Goal: Task Accomplishment & Management: Manage account settings

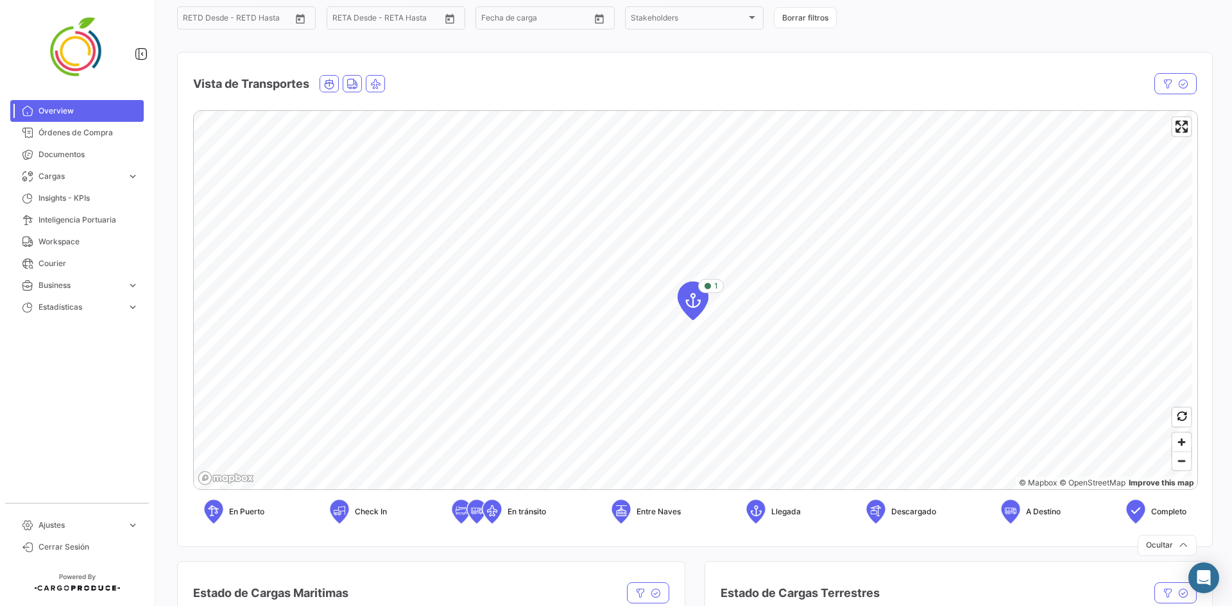
scroll to position [128, 0]
click at [705, 296] on icon "Map marker" at bounding box center [693, 300] width 30 height 37
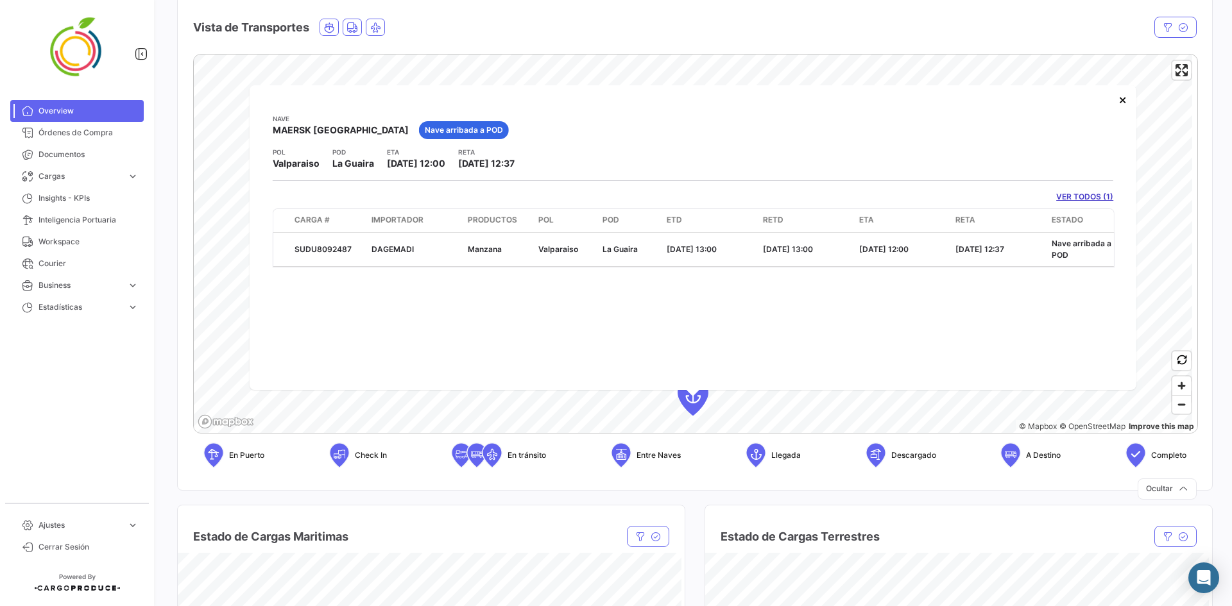
scroll to position [119, 0]
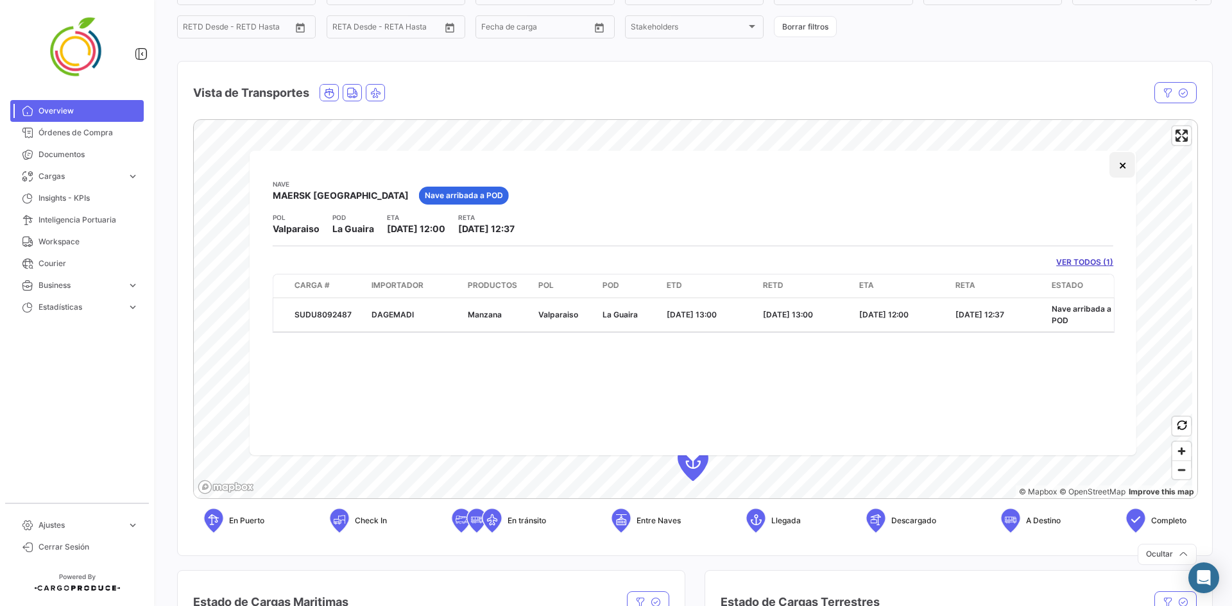
click at [1122, 169] on button "×" at bounding box center [1122, 165] width 26 height 26
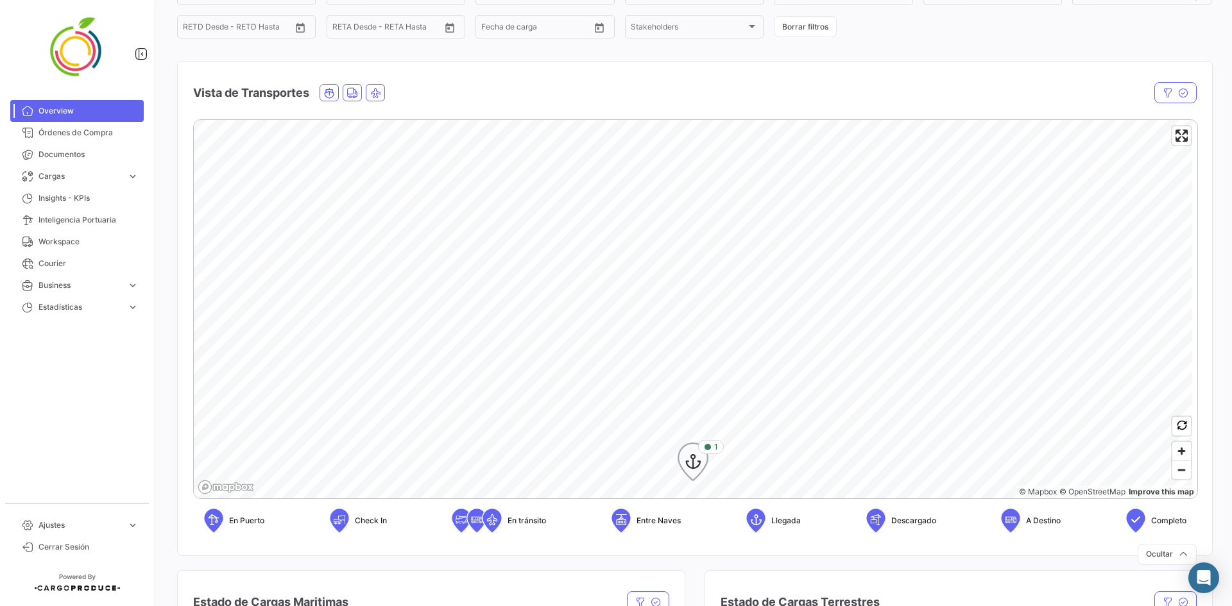
click at [695, 459] on icon "Map marker" at bounding box center [693, 462] width 18 height 27
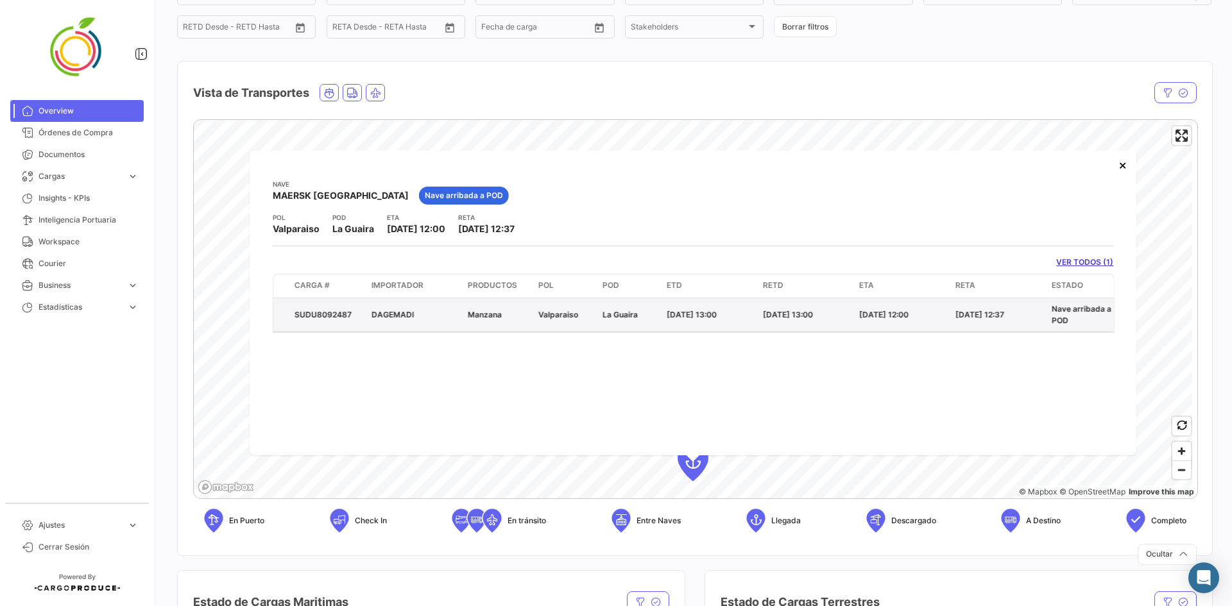
drag, startPoint x: 358, startPoint y: 315, endPoint x: 290, endPoint y: 314, distance: 68.0
click at [290, 314] on datatable-body-cell "SUDU8092487" at bounding box center [327, 314] width 77 height 33
copy div "SUDU8092487"
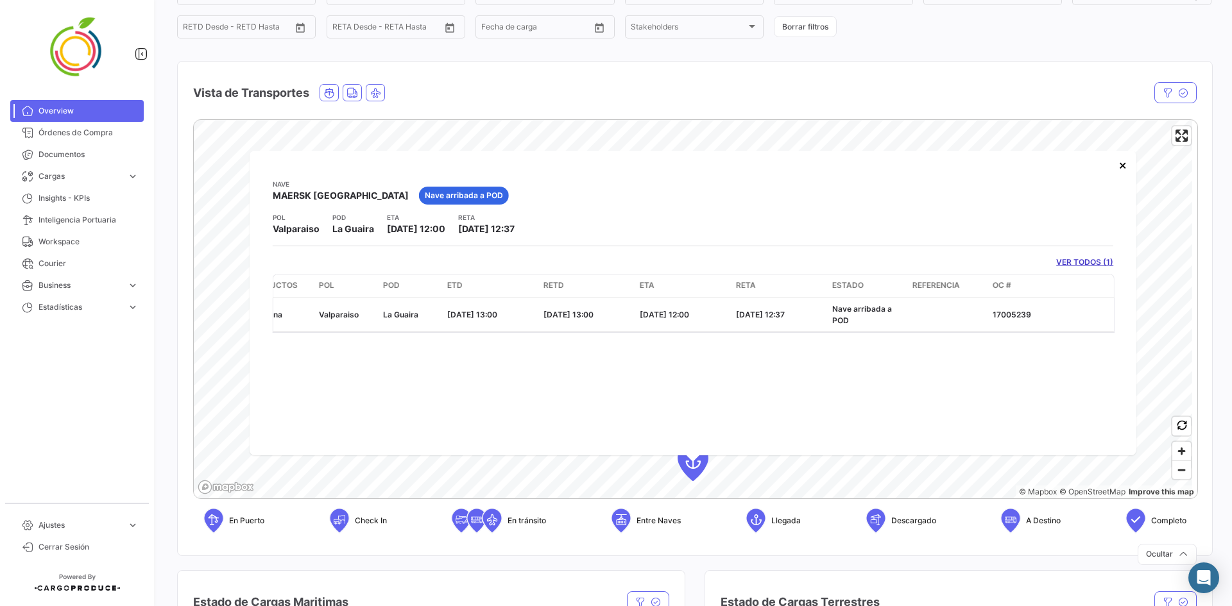
scroll to position [0, 0]
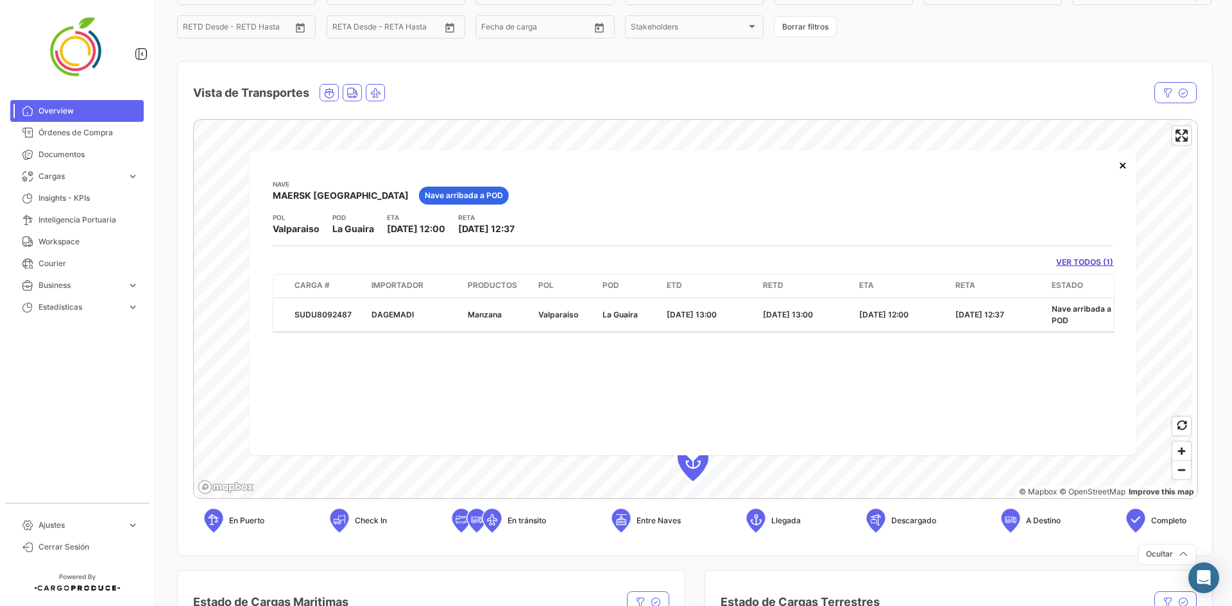
click at [1095, 261] on link "VER TODOS (1)" at bounding box center [1084, 263] width 57 height 12
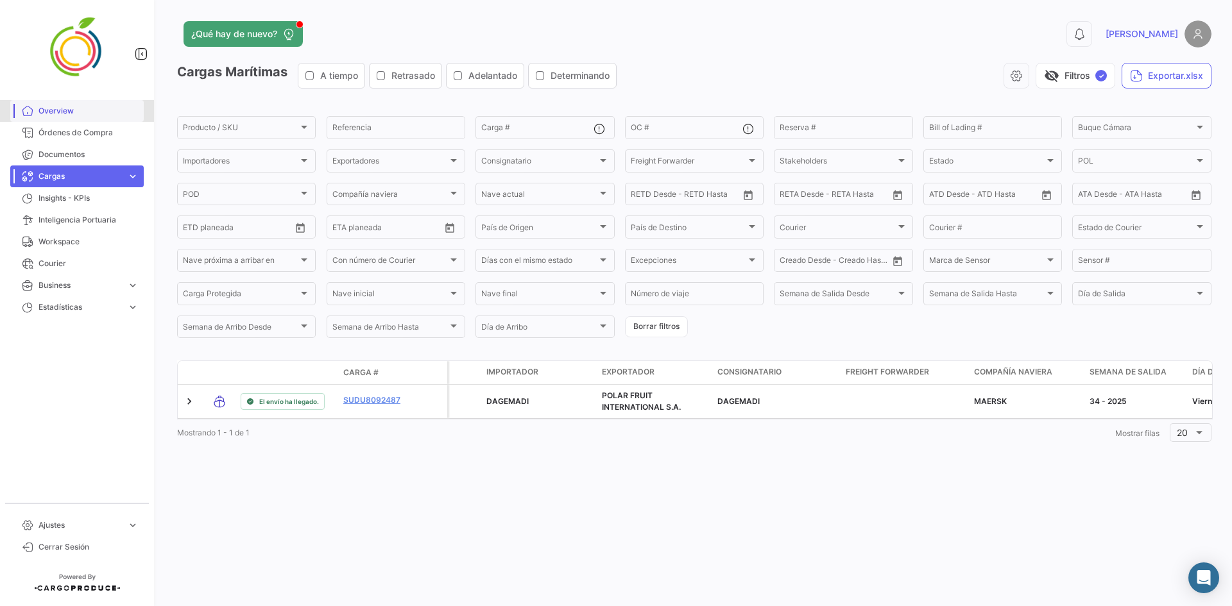
click at [67, 114] on span "Overview" at bounding box center [88, 111] width 100 height 12
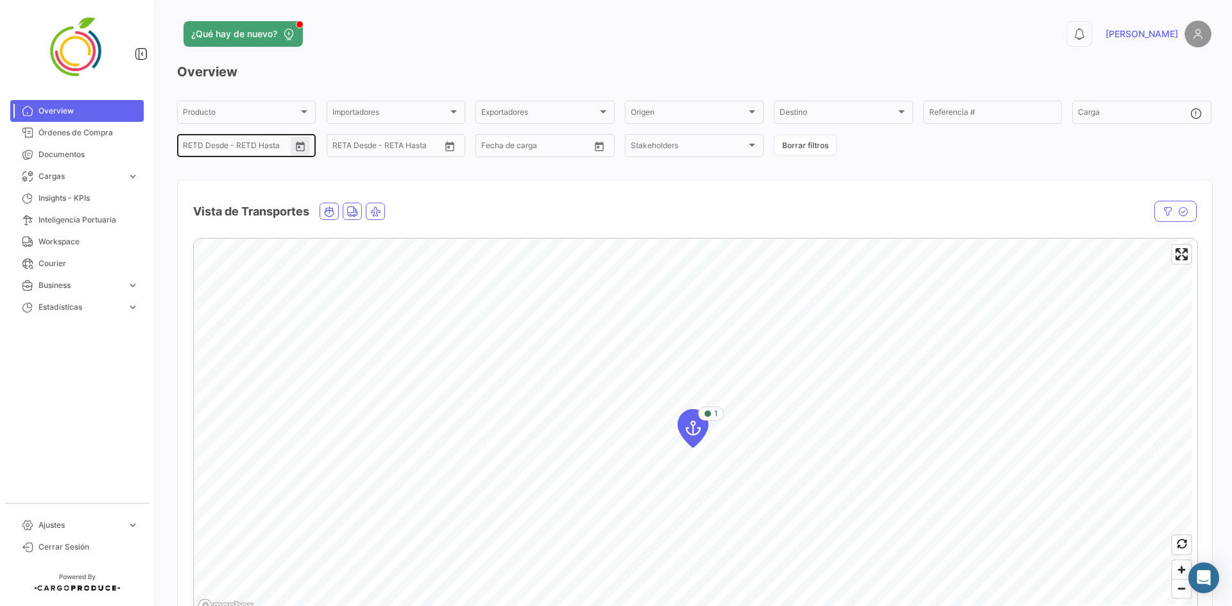
click at [293, 150] on button "Open calendar" at bounding box center [300, 146] width 19 height 19
click at [293, 150] on div at bounding box center [616, 303] width 1232 height 606
click at [173, 169] on div "¿Qué hay de nuevo? 0 [PERSON_NAME] Overview Producto Producto Importadores Impo…" at bounding box center [694, 303] width 1075 height 606
click at [227, 144] on input "text" at bounding box center [240, 147] width 51 height 9
click at [296, 145] on icon "Open calendar" at bounding box center [301, 147] width 12 height 12
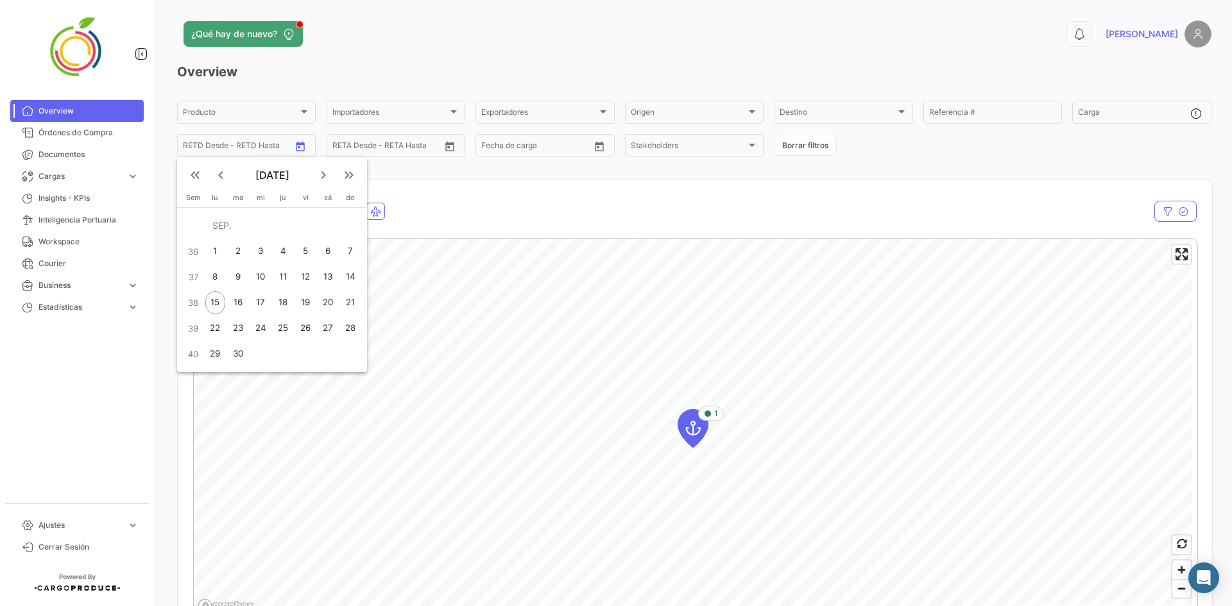
click at [441, 196] on div at bounding box center [616, 303] width 1232 height 606
click at [746, 148] on div at bounding box center [752, 145] width 12 height 10
click at [505, 195] on div at bounding box center [616, 303] width 1232 height 606
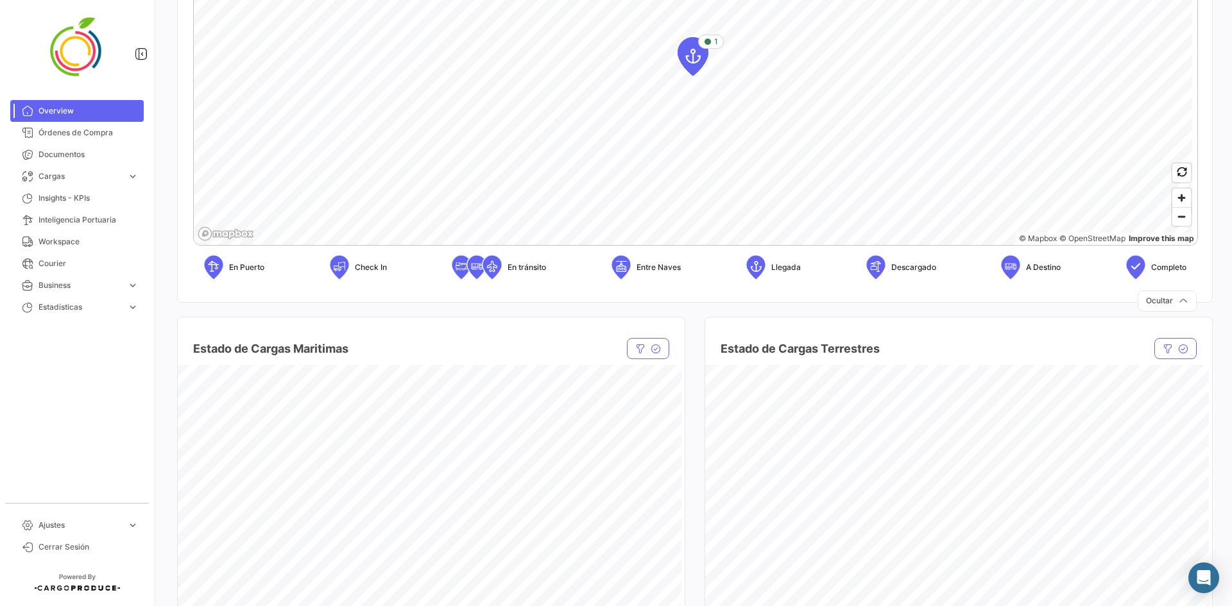
scroll to position [385, 0]
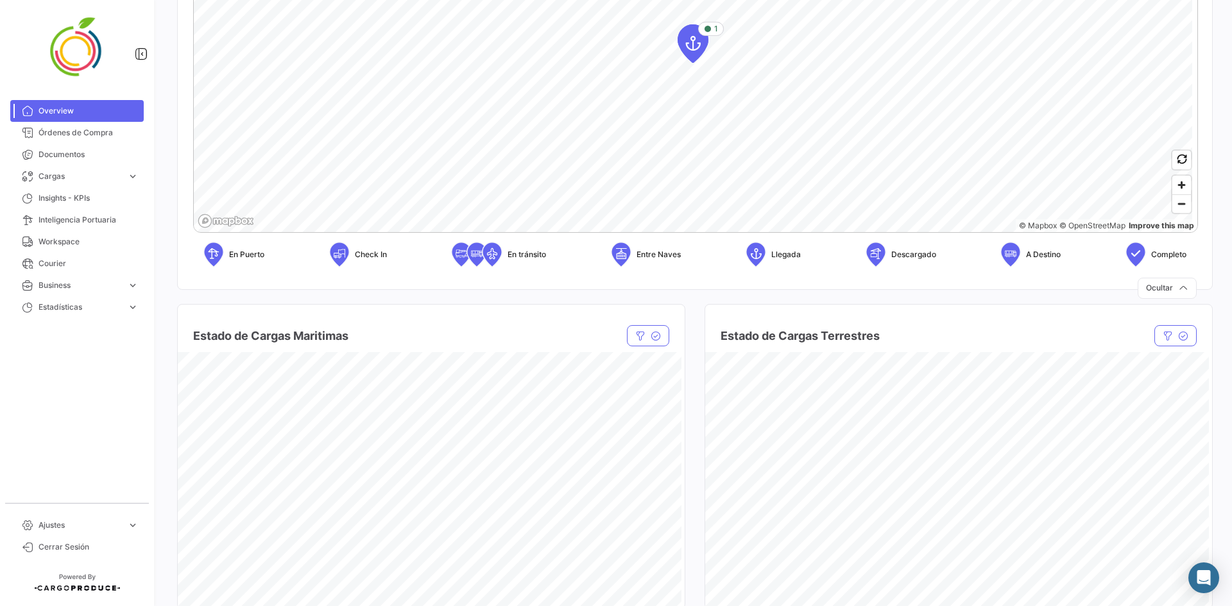
click at [625, 258] on icon at bounding box center [621, 253] width 13 height 27
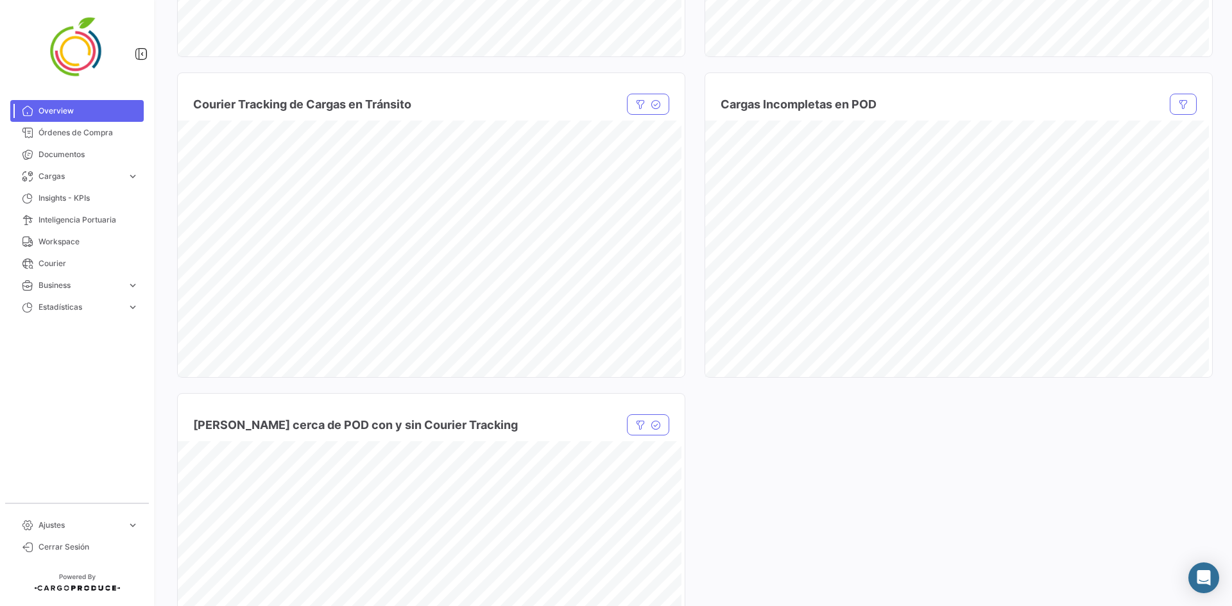
scroll to position [706, 0]
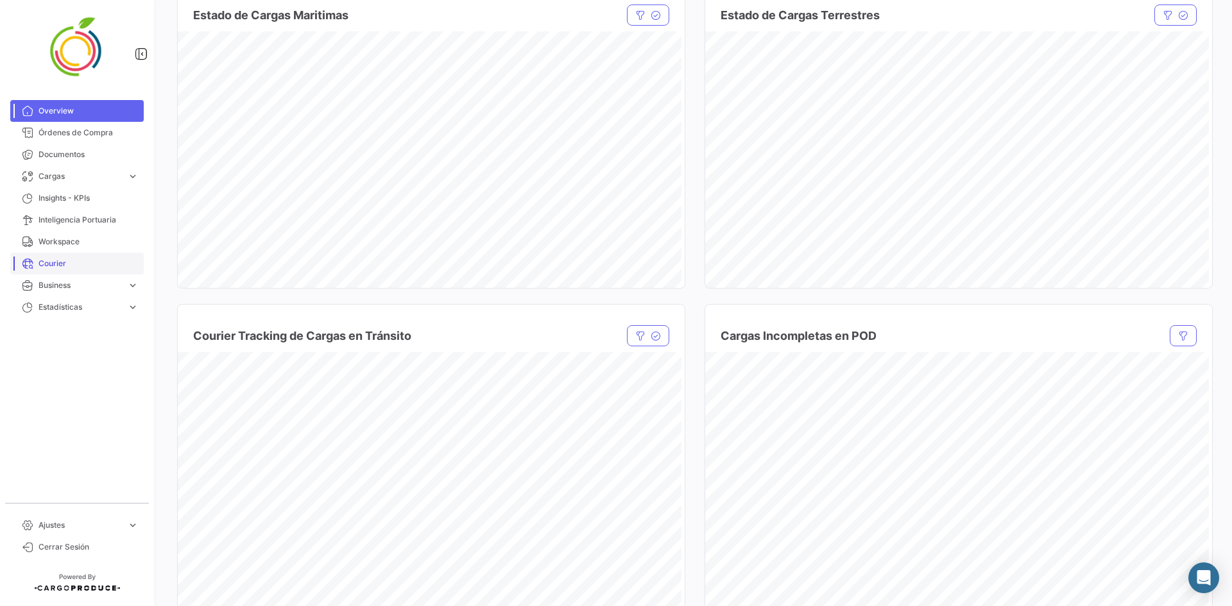
click at [45, 261] on span "Courier" at bounding box center [88, 264] width 100 height 12
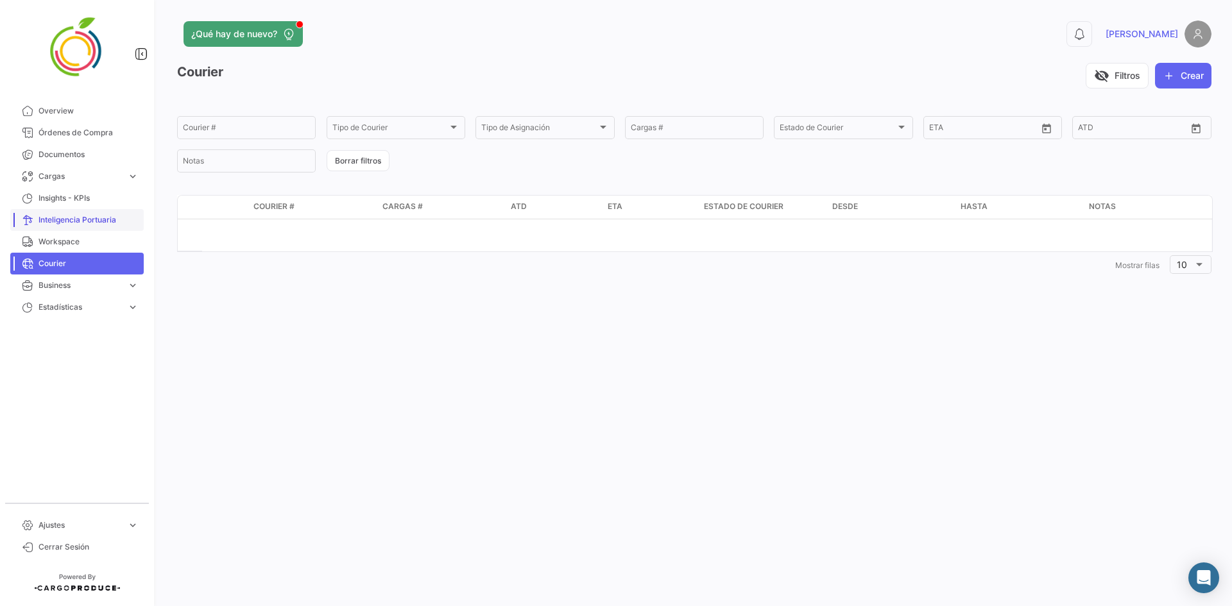
click at [108, 215] on span "Inteligencia Portuaria" at bounding box center [88, 220] width 100 height 12
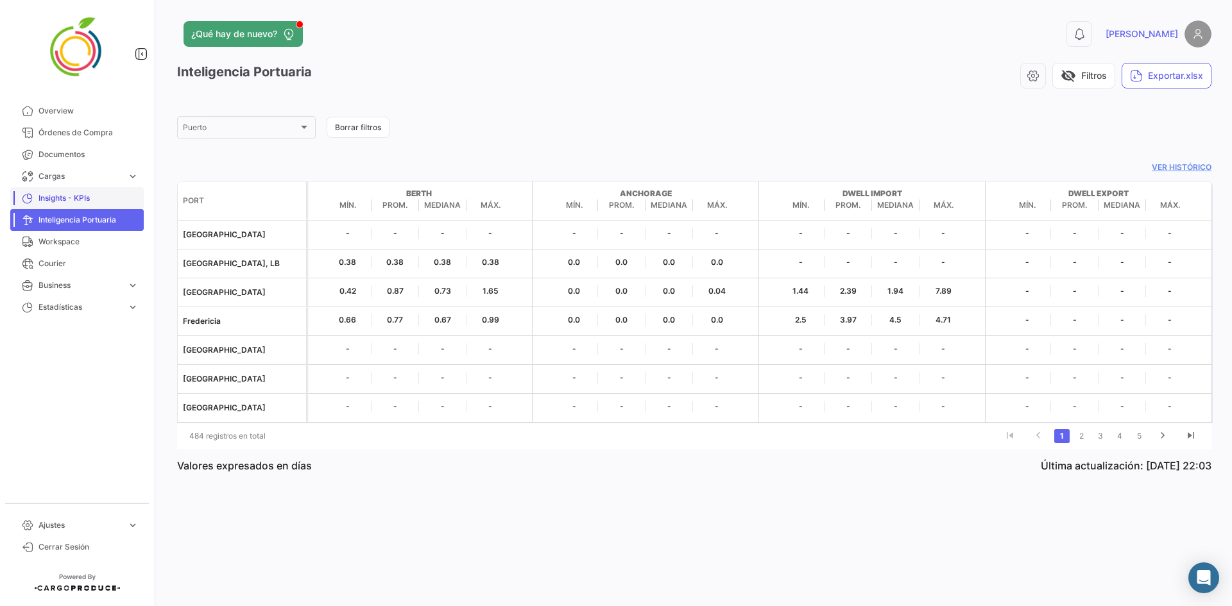
click at [92, 202] on span "Insights - KPIs" at bounding box center [88, 198] width 100 height 12
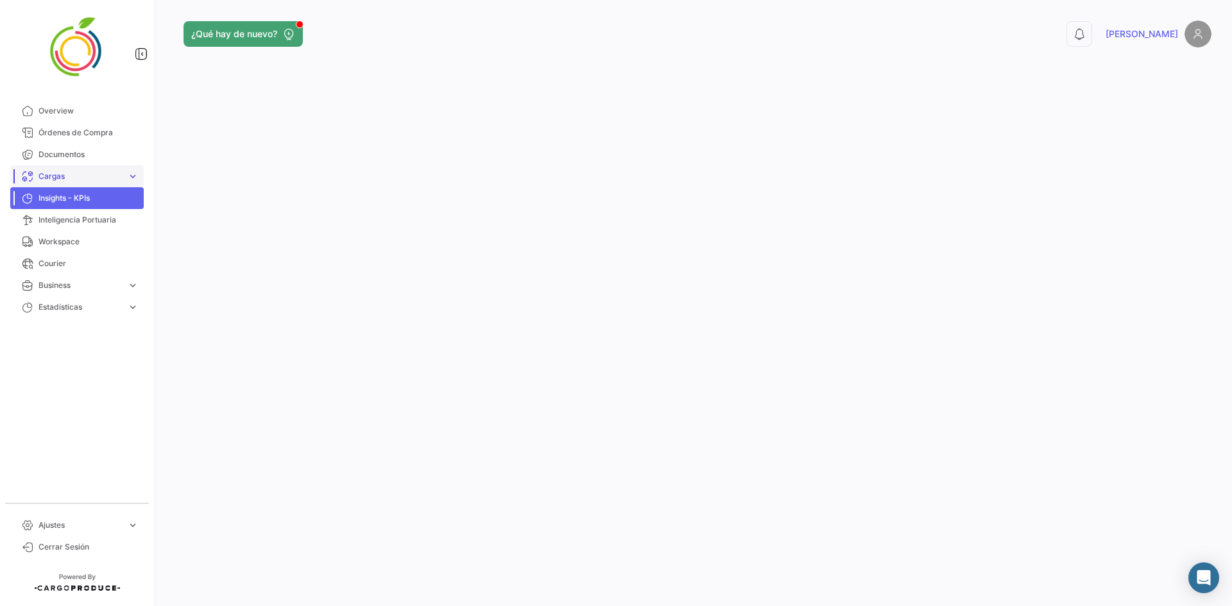
click at [94, 180] on span "Cargas" at bounding box center [79, 177] width 83 height 12
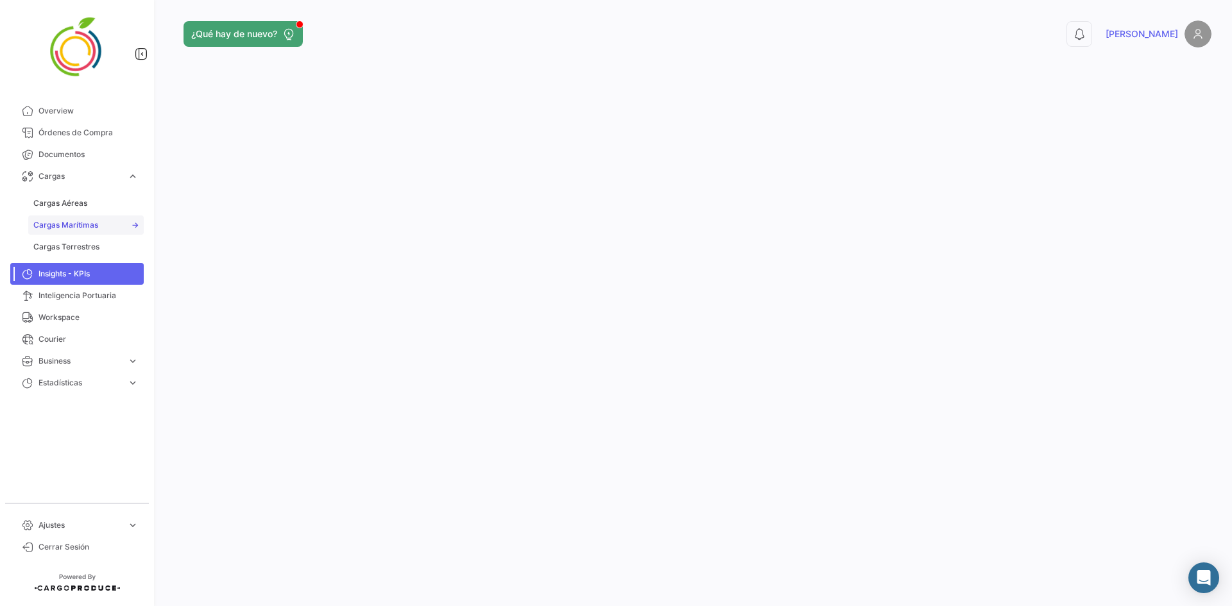
click at [92, 223] on span "Cargas Marítimas" at bounding box center [65, 225] width 65 height 12
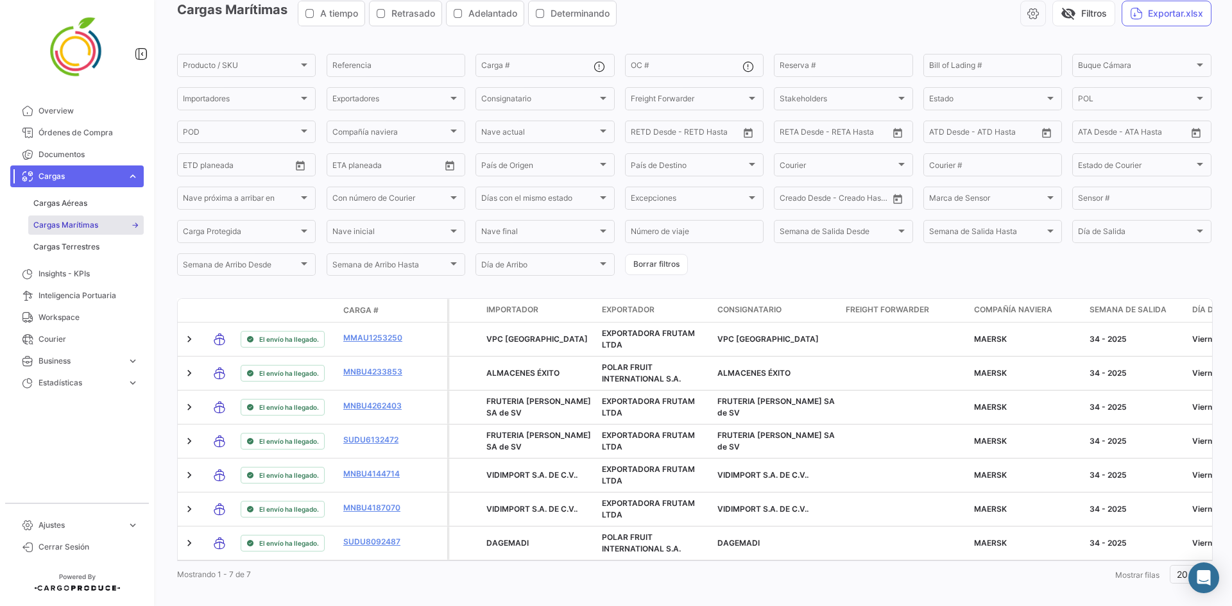
scroll to position [83, 0]
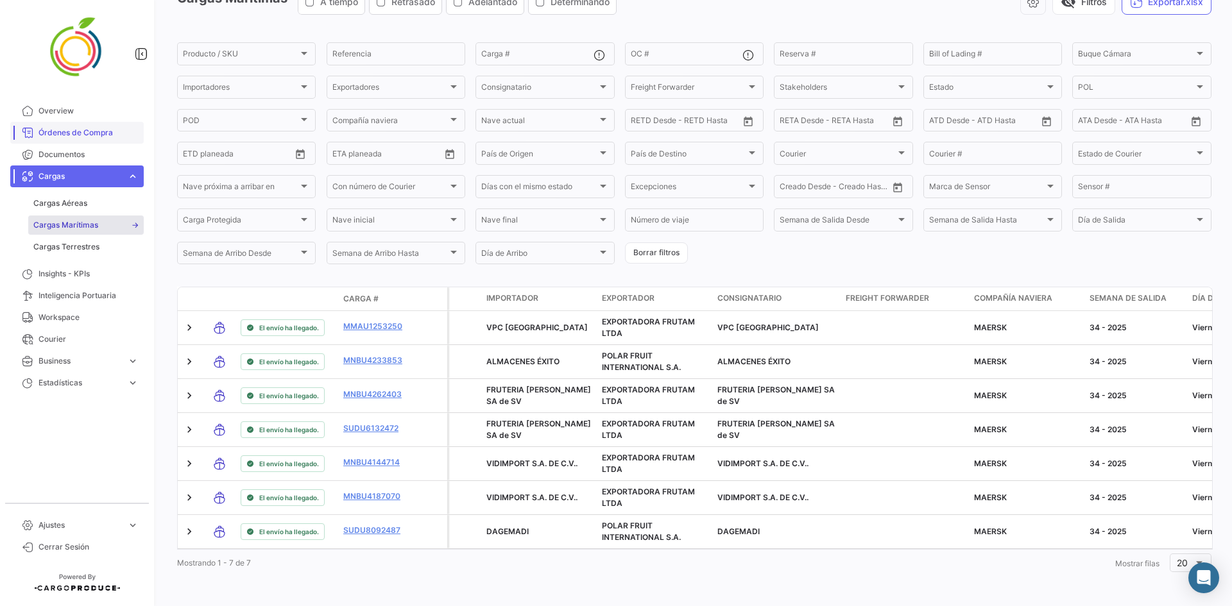
click at [92, 132] on span "Órdenes de Compra" at bounding box center [88, 133] width 100 height 12
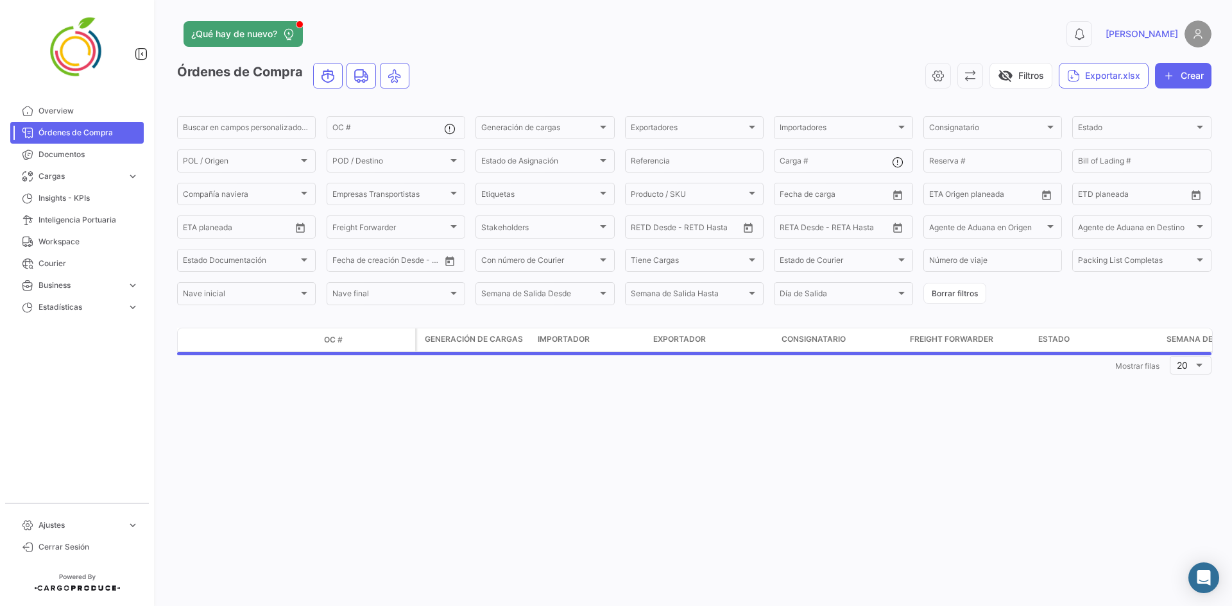
click at [91, 133] on span "Órdenes de Compra" at bounding box center [88, 133] width 100 height 12
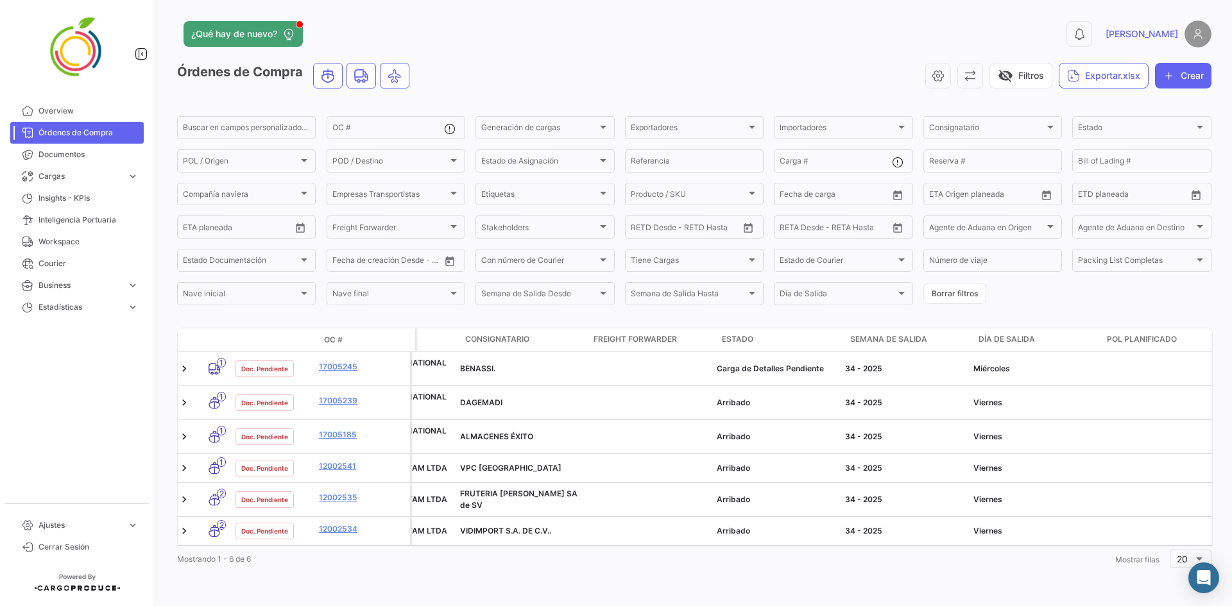
scroll to position [0, 272]
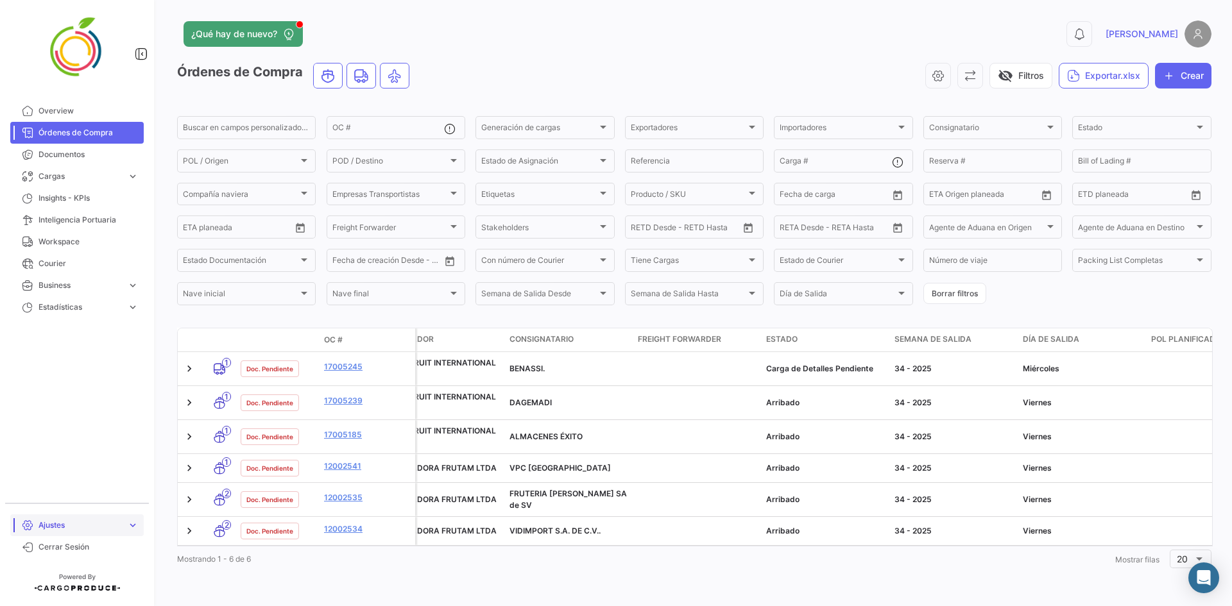
click at [124, 526] on link "Ajustes expand_more" at bounding box center [76, 526] width 133 height 22
click at [1070, 63] on button "Exportar.xlsx" at bounding box center [1104, 76] width 90 height 26
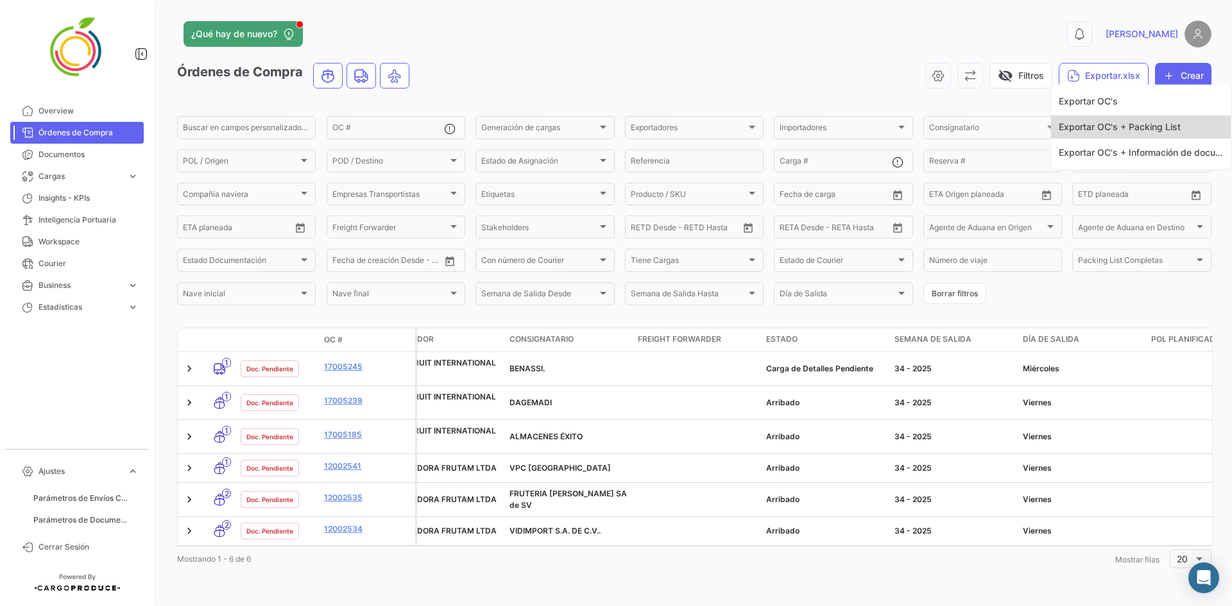
click at [1081, 120] on button "Exportar OC's + Packing List" at bounding box center [1141, 126] width 180 height 23
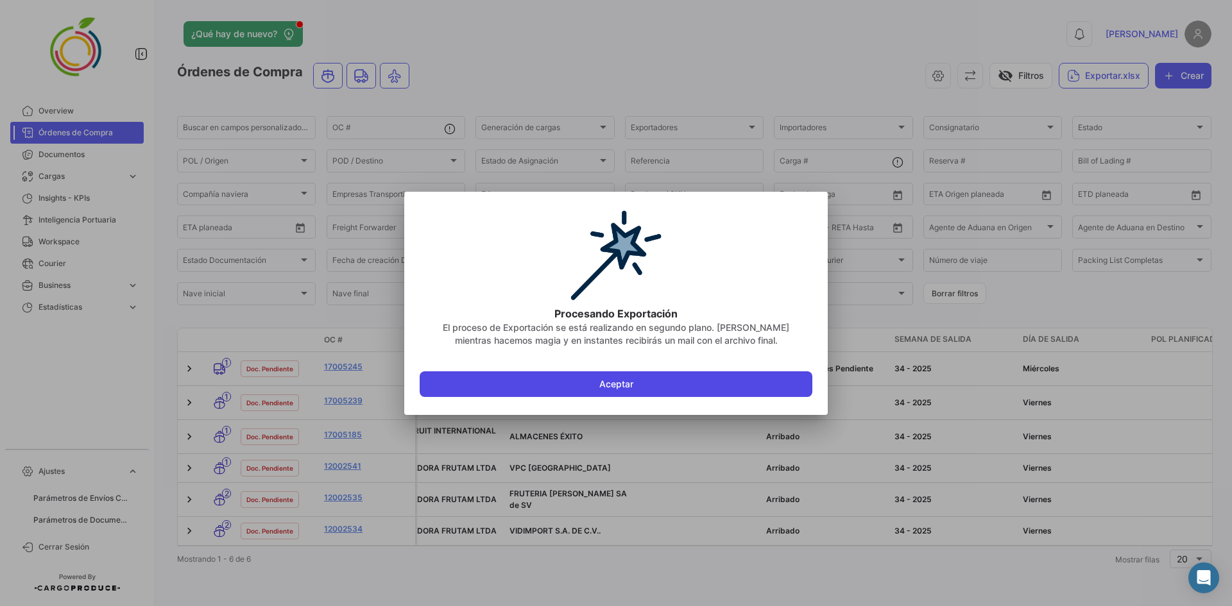
click at [691, 372] on button "Aceptar" at bounding box center [616, 385] width 393 height 26
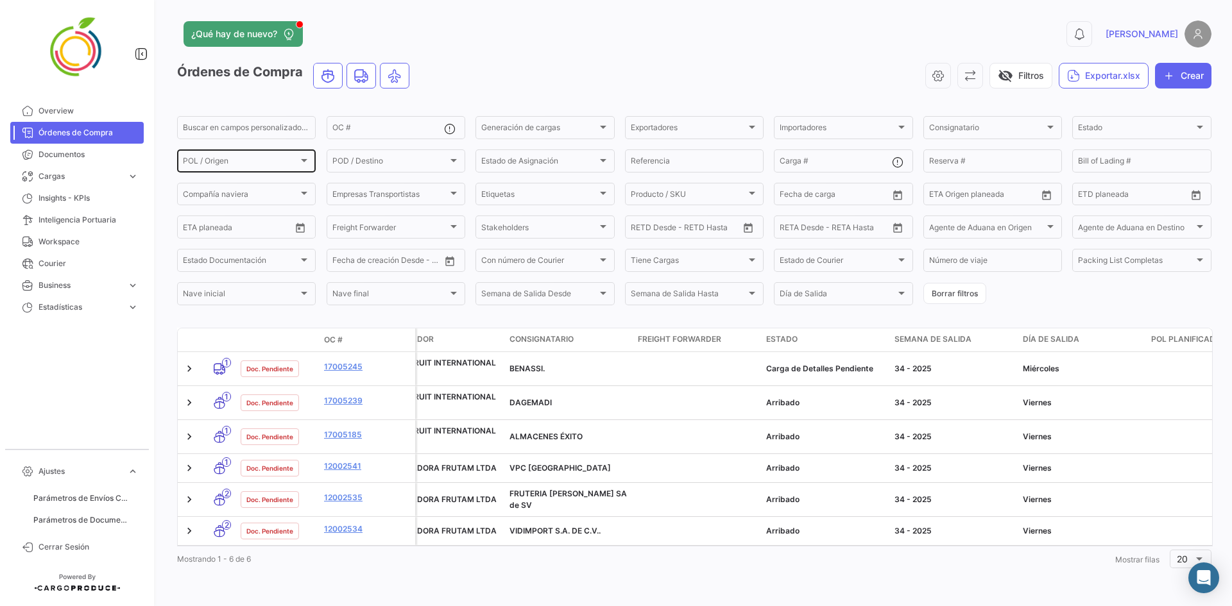
click at [281, 158] on div "POL / Origen" at bounding box center [240, 162] width 115 height 9
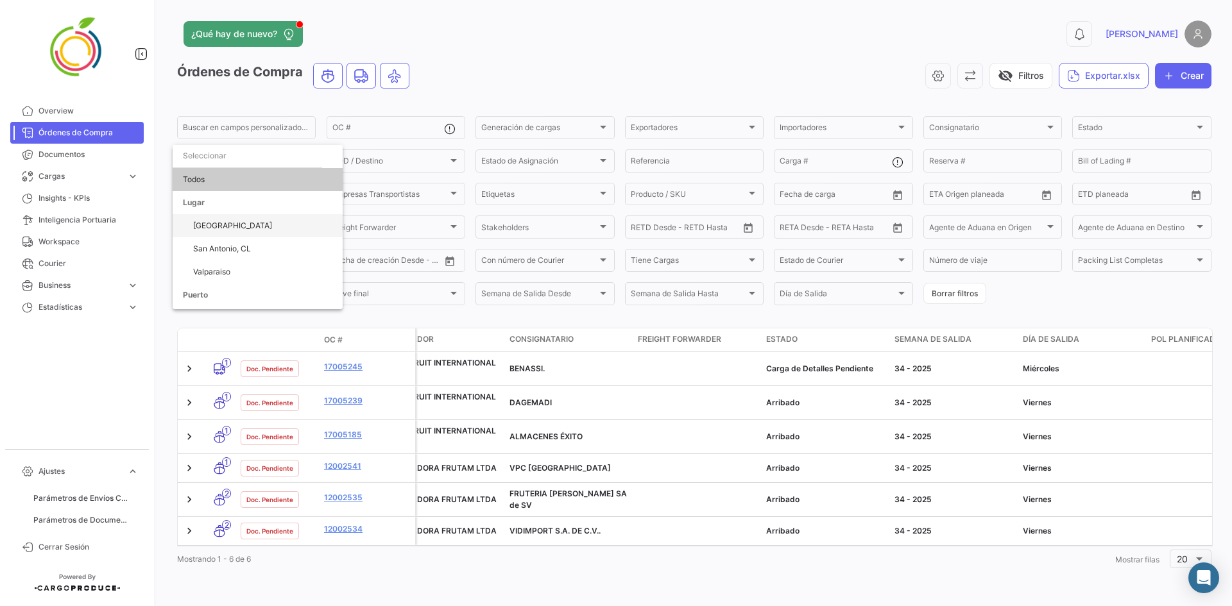
click at [258, 228] on span "[GEOGRAPHIC_DATA]" at bounding box center [262, 225] width 139 height 23
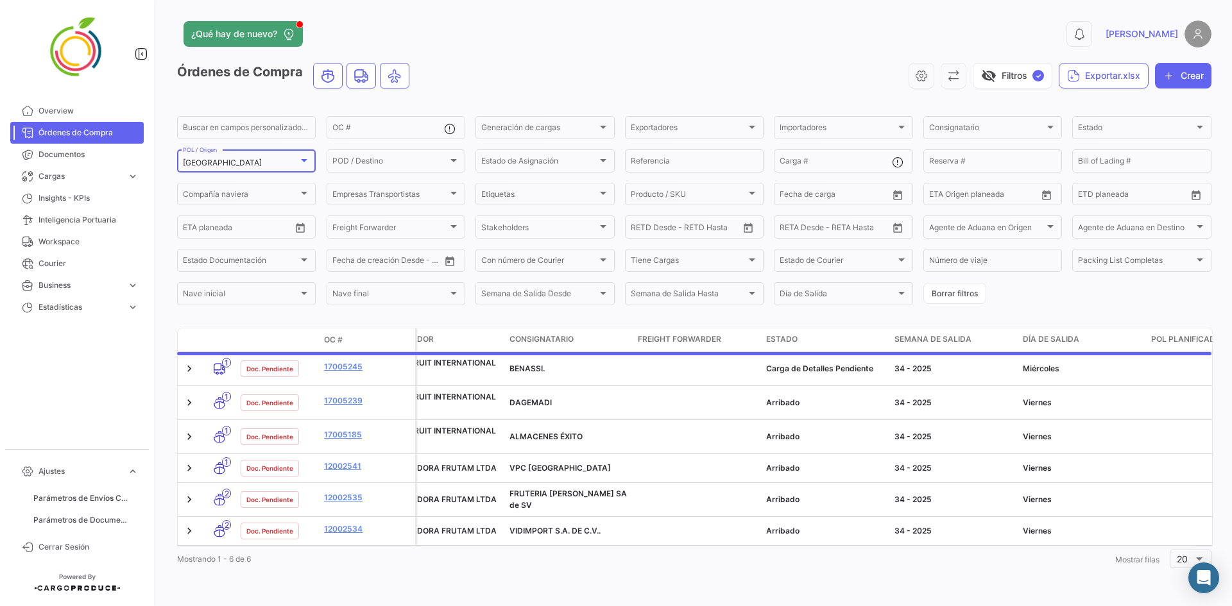
click at [296, 158] on div "[GEOGRAPHIC_DATA]" at bounding box center [240, 162] width 115 height 9
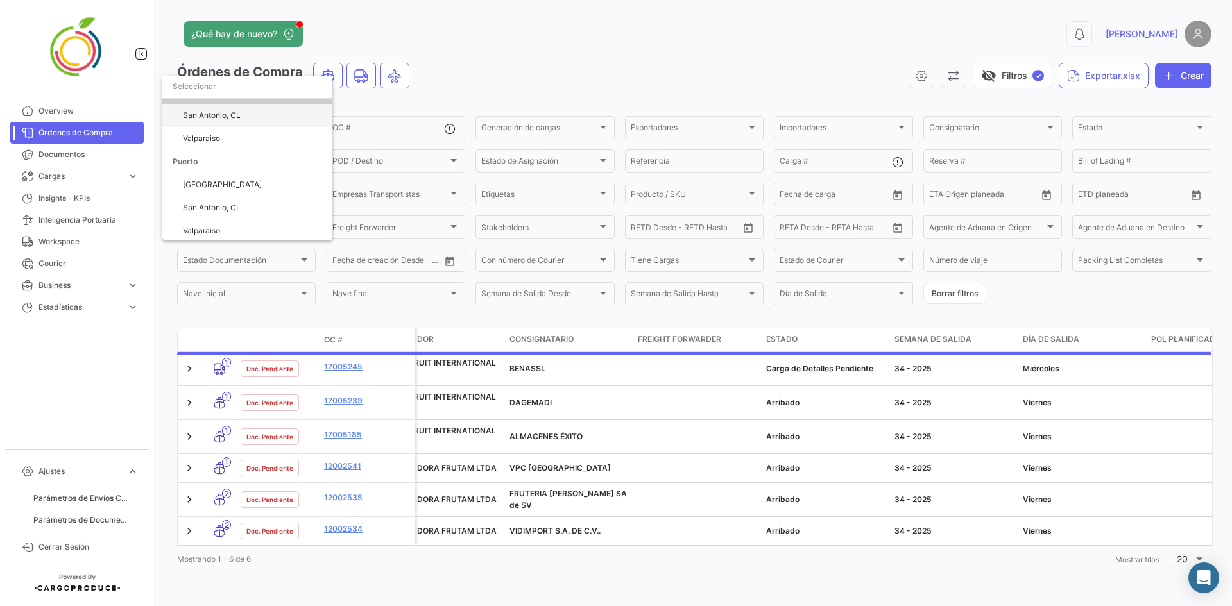
click at [219, 118] on span "San Antonio, CL" at bounding box center [212, 115] width 58 height 10
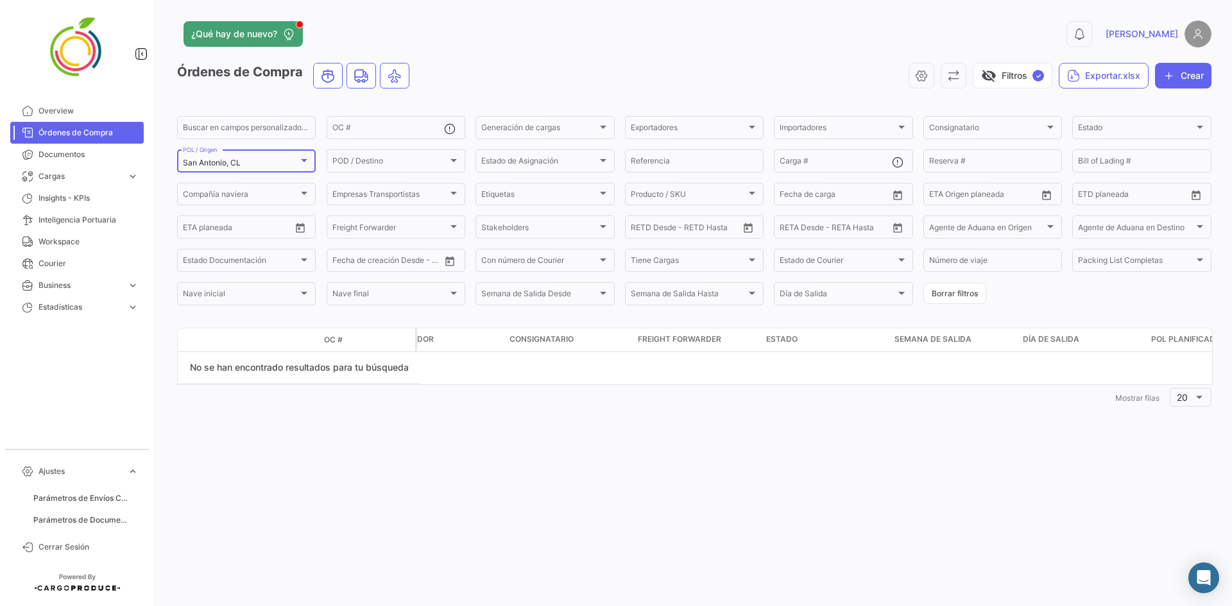
scroll to position [0, 0]
click at [66, 111] on span "Overview" at bounding box center [88, 111] width 100 height 12
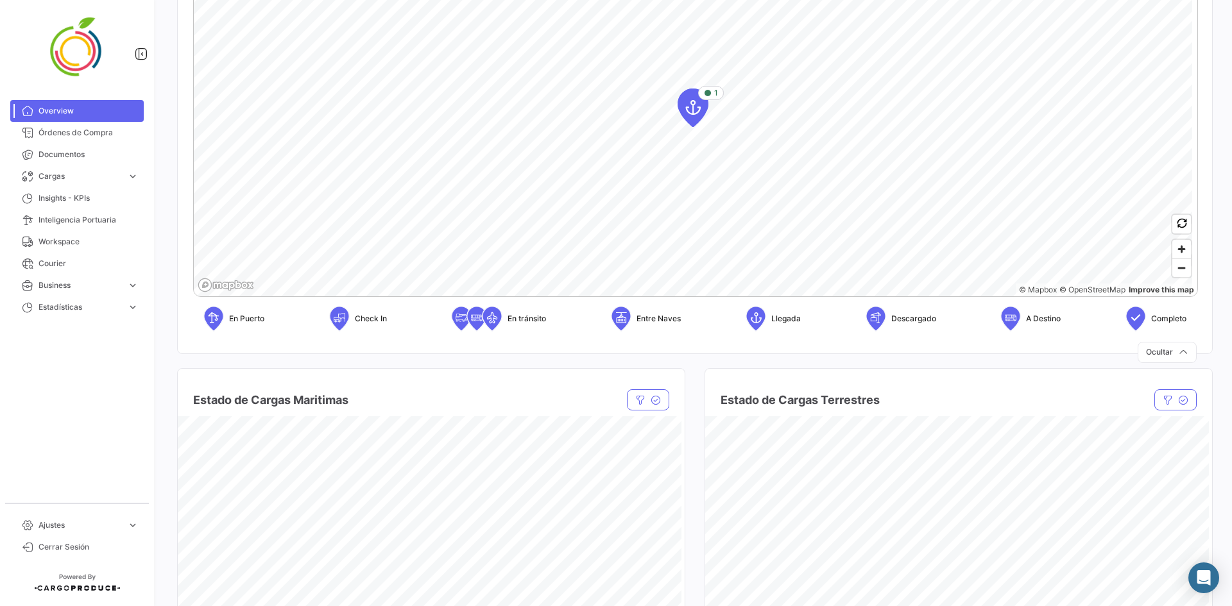
scroll to position [513, 0]
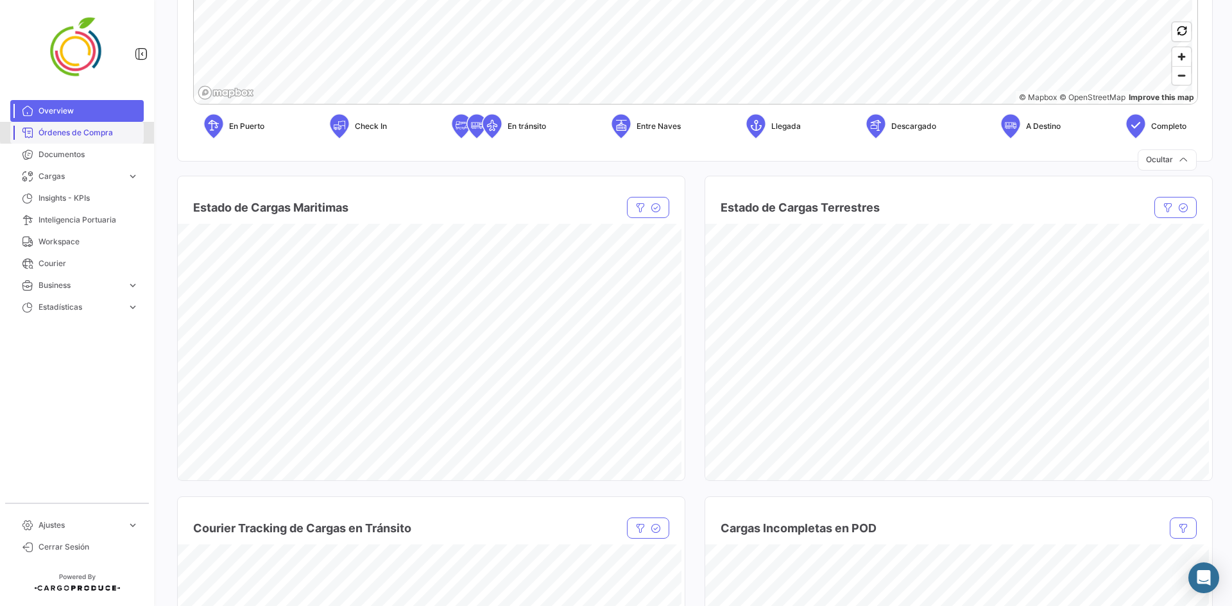
click at [107, 130] on span "Órdenes de Compra" at bounding box center [88, 133] width 100 height 12
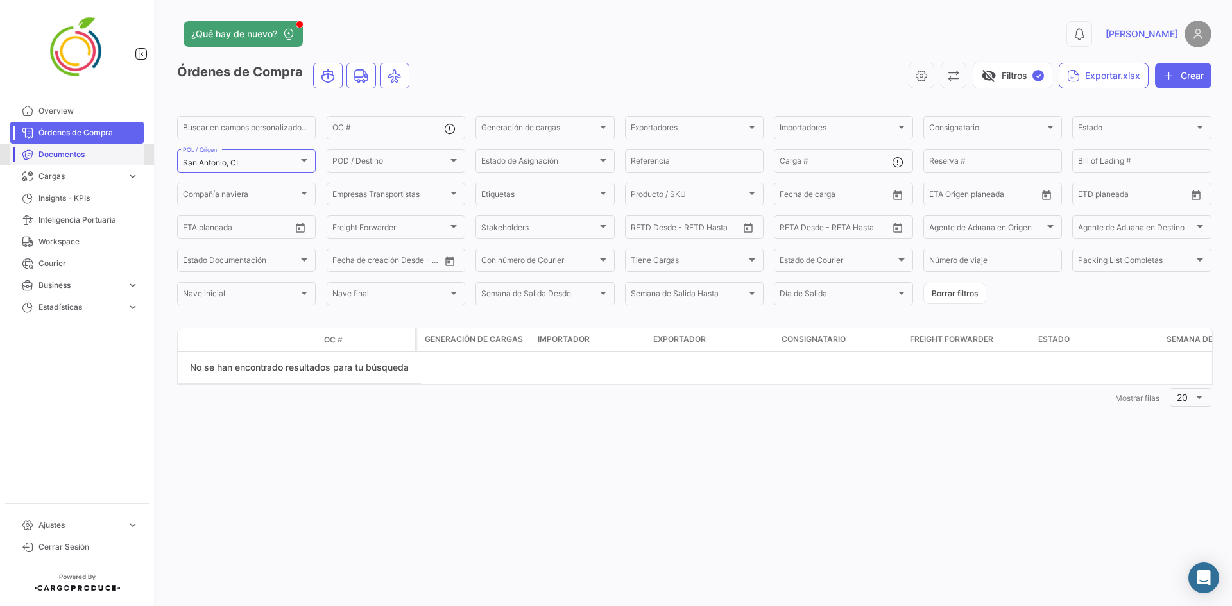
click at [62, 152] on span "Documentos" at bounding box center [88, 155] width 100 height 12
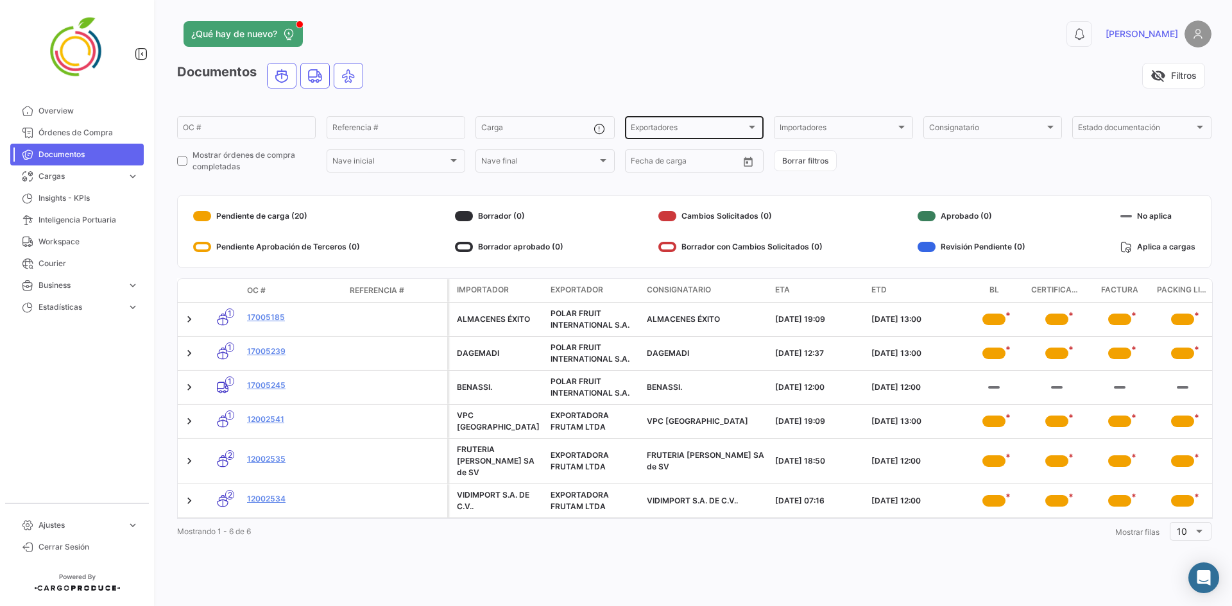
click at [753, 126] on div at bounding box center [752, 127] width 6 height 3
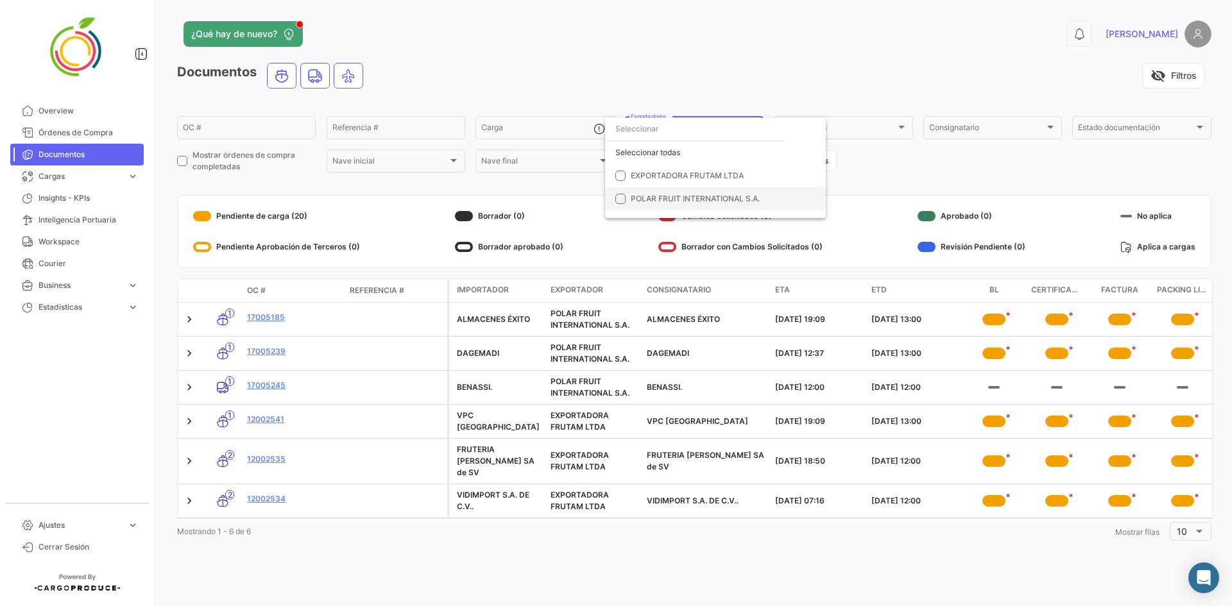
click at [618, 203] on mat-pseudo-checkbox at bounding box center [620, 199] width 10 height 10
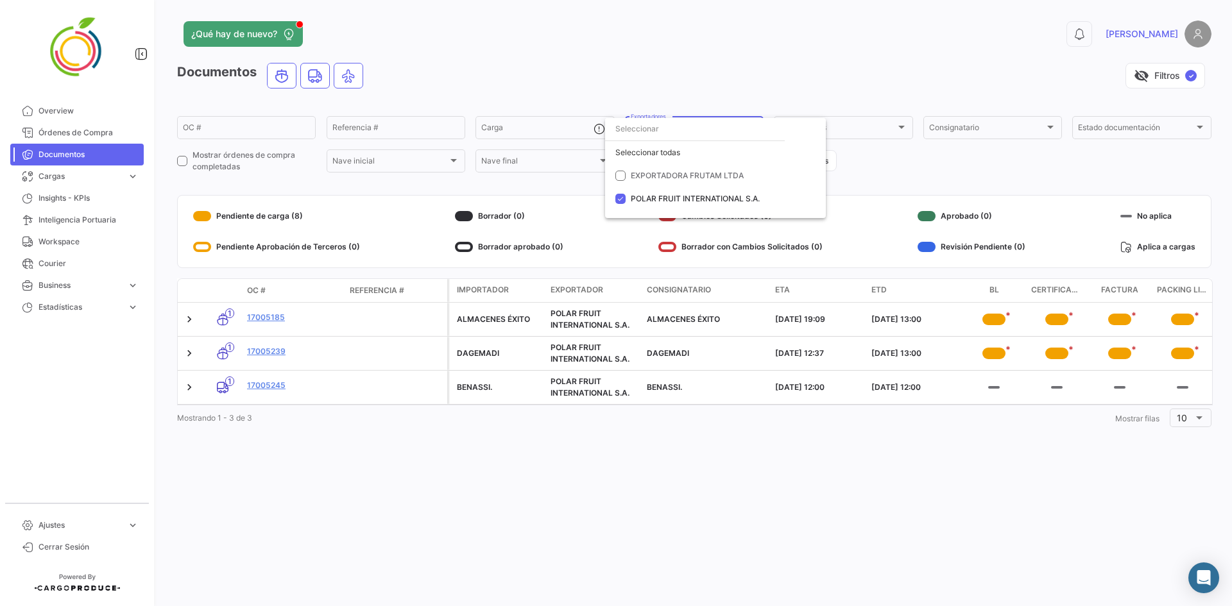
drag, startPoint x: 826, startPoint y: 406, endPoint x: 924, endPoint y: 415, distance: 97.9
click at [924, 415] on div at bounding box center [616, 303] width 1232 height 606
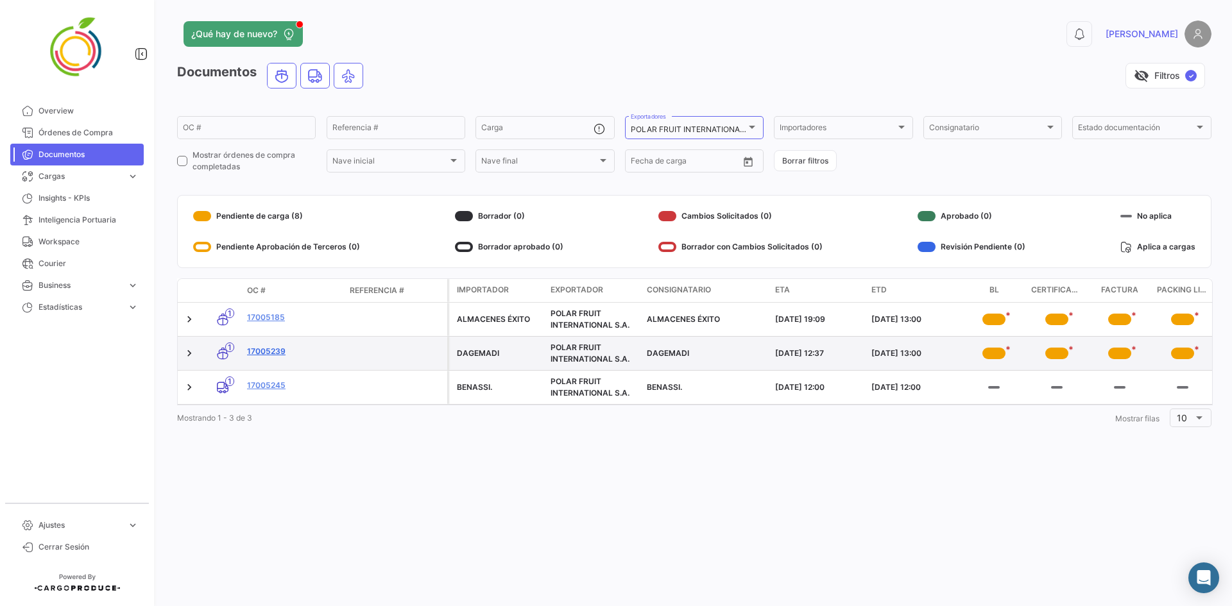
click at [261, 353] on link "17005239" at bounding box center [293, 352] width 92 height 12
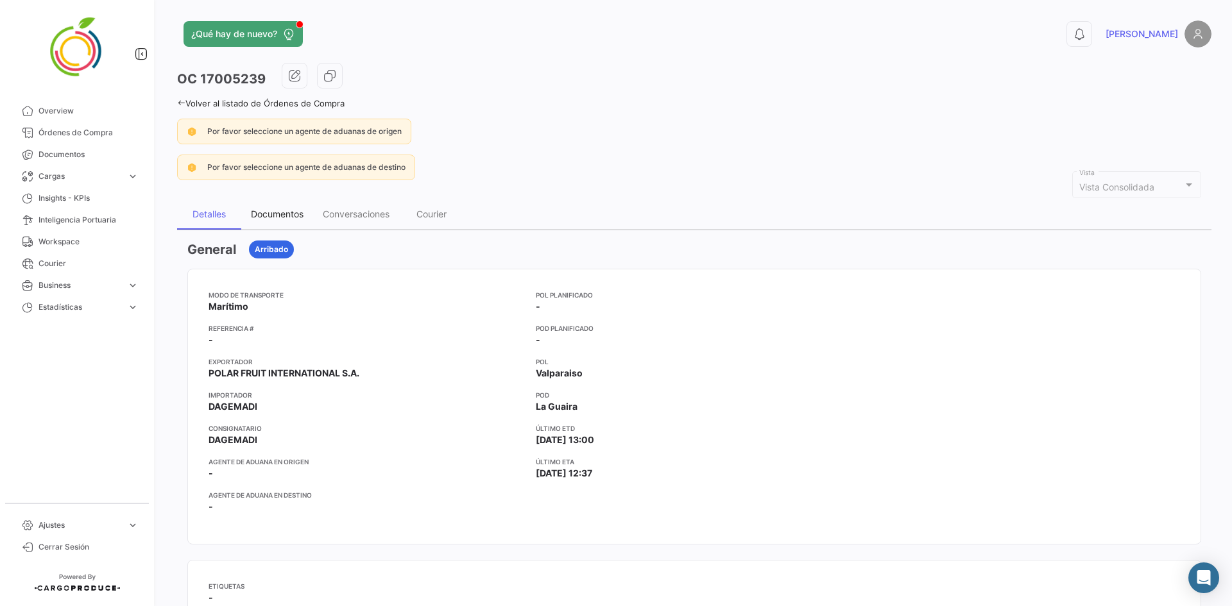
click at [277, 210] on div "Documentos" at bounding box center [277, 214] width 53 height 11
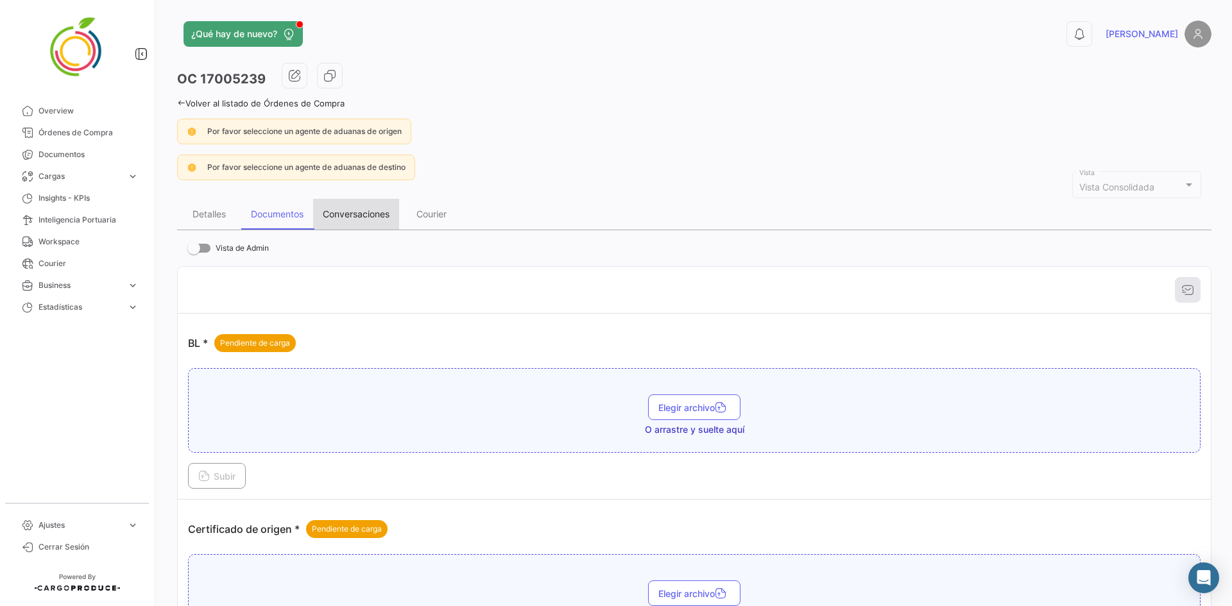
click at [378, 215] on div "Conversaciones" at bounding box center [356, 214] width 67 height 11
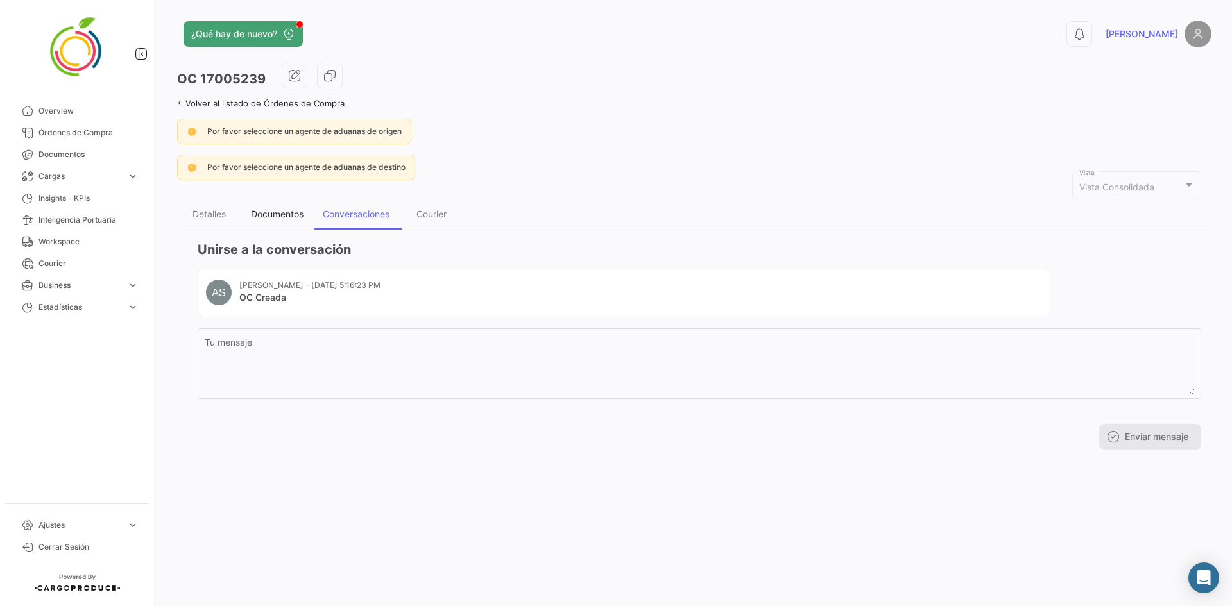
click at [279, 212] on div "Documentos" at bounding box center [277, 214] width 53 height 11
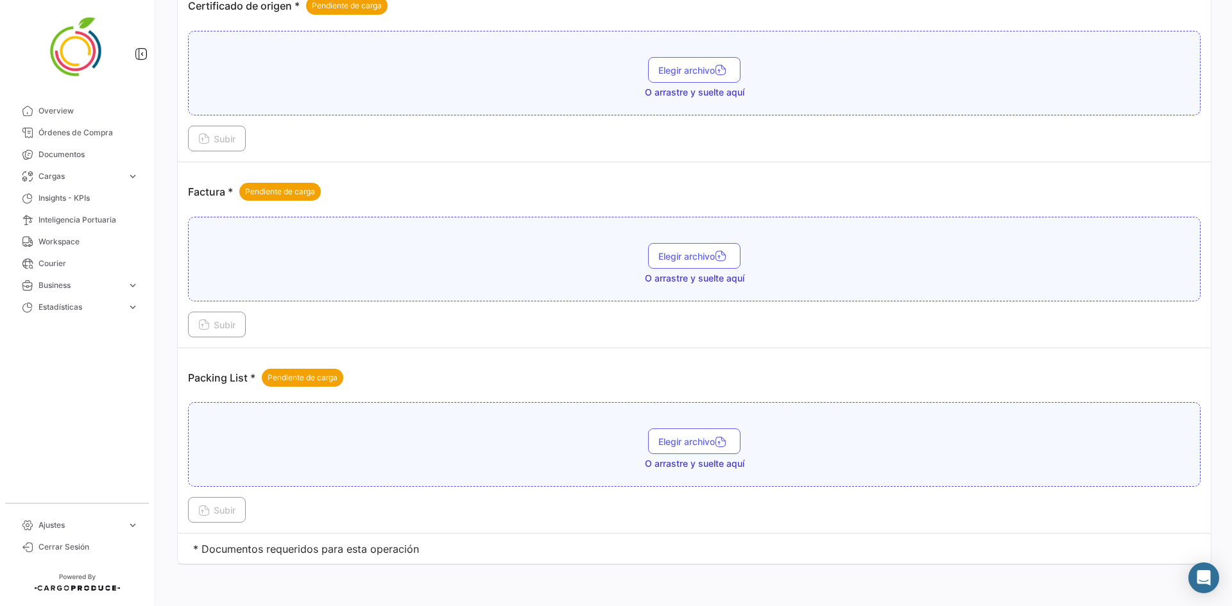
scroll to position [139, 0]
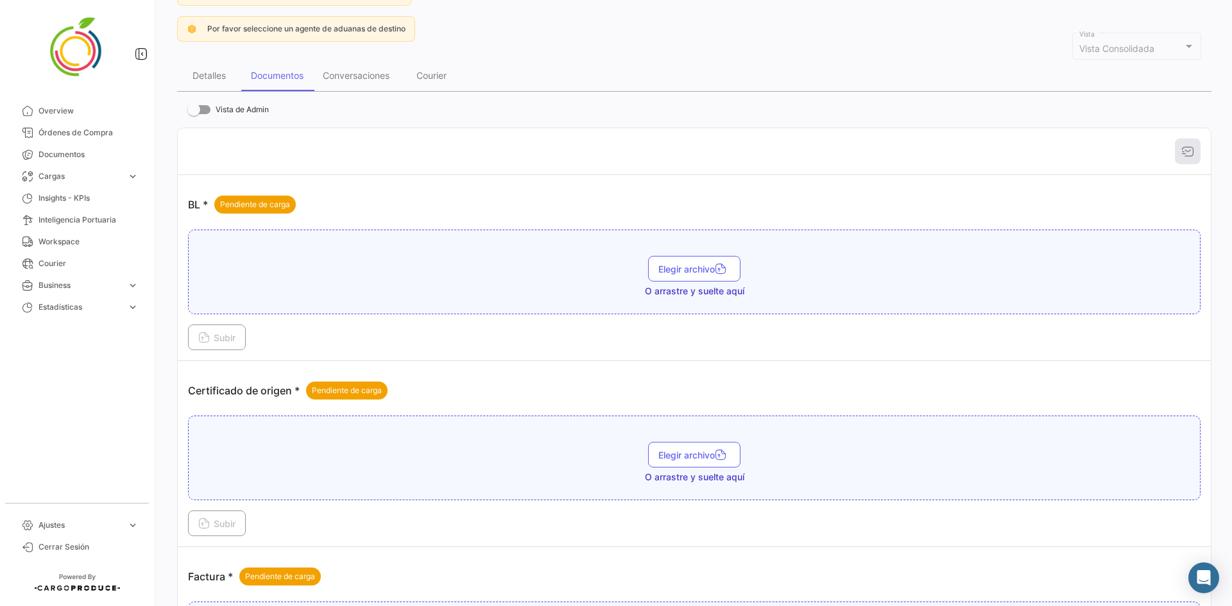
click at [1187, 152] on div at bounding box center [694, 152] width 1013 height 26
click at [1184, 151] on div at bounding box center [694, 152] width 1013 height 26
click at [697, 277] on button "Elegir archivo" at bounding box center [694, 269] width 92 height 26
drag, startPoint x: 712, startPoint y: 282, endPoint x: 678, endPoint y: 278, distance: 33.7
click at [678, 278] on span "Elegir archivo" at bounding box center [694, 282] width 72 height 11
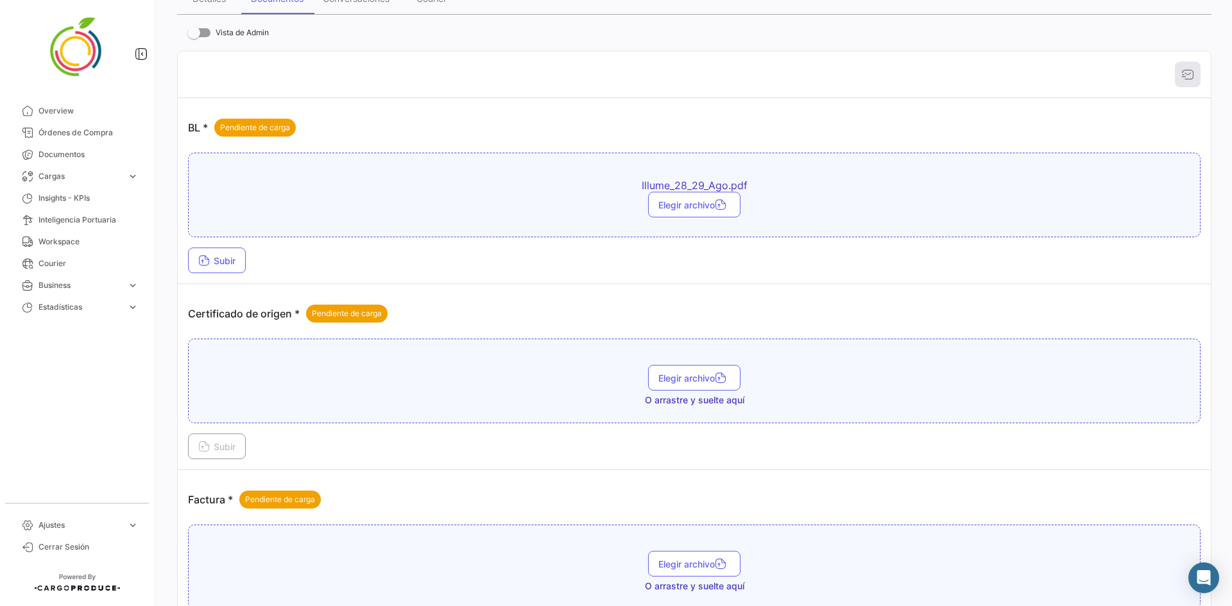
scroll to position [192, 0]
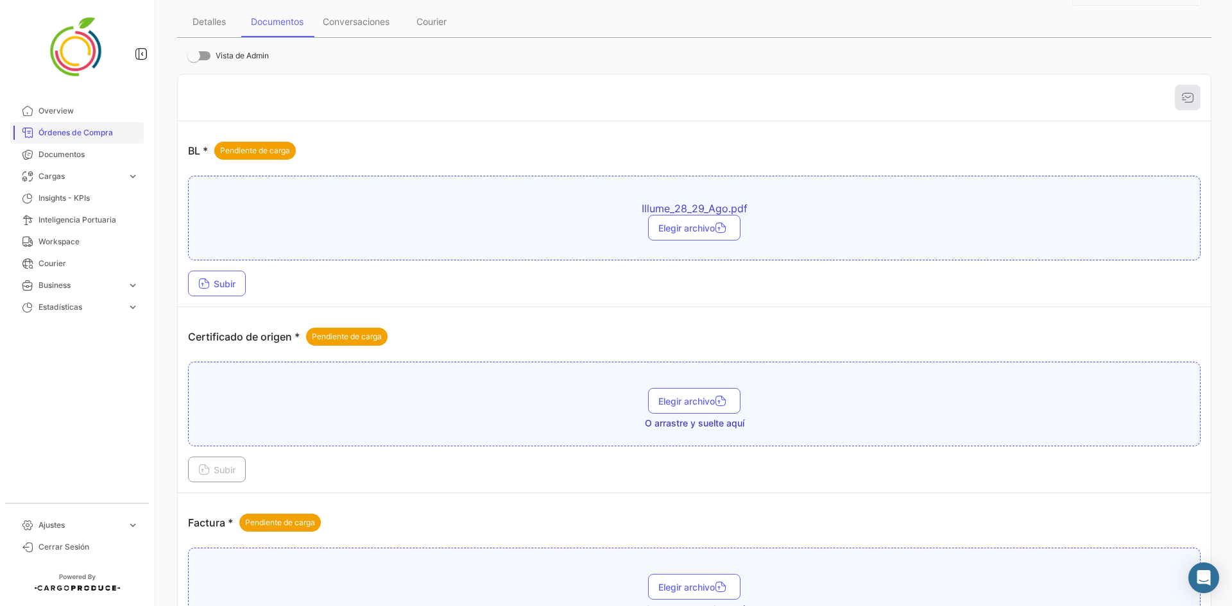
click at [64, 133] on span "Órdenes de Compra" at bounding box center [88, 133] width 100 height 12
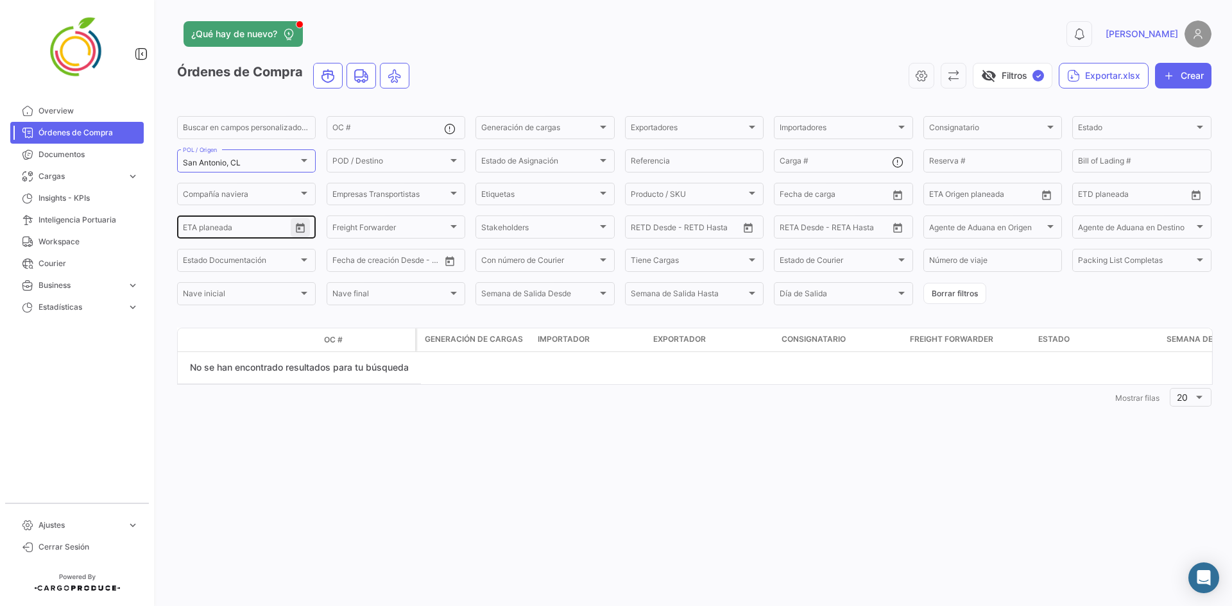
click at [300, 226] on icon "Open calendar" at bounding box center [300, 228] width 9 height 10
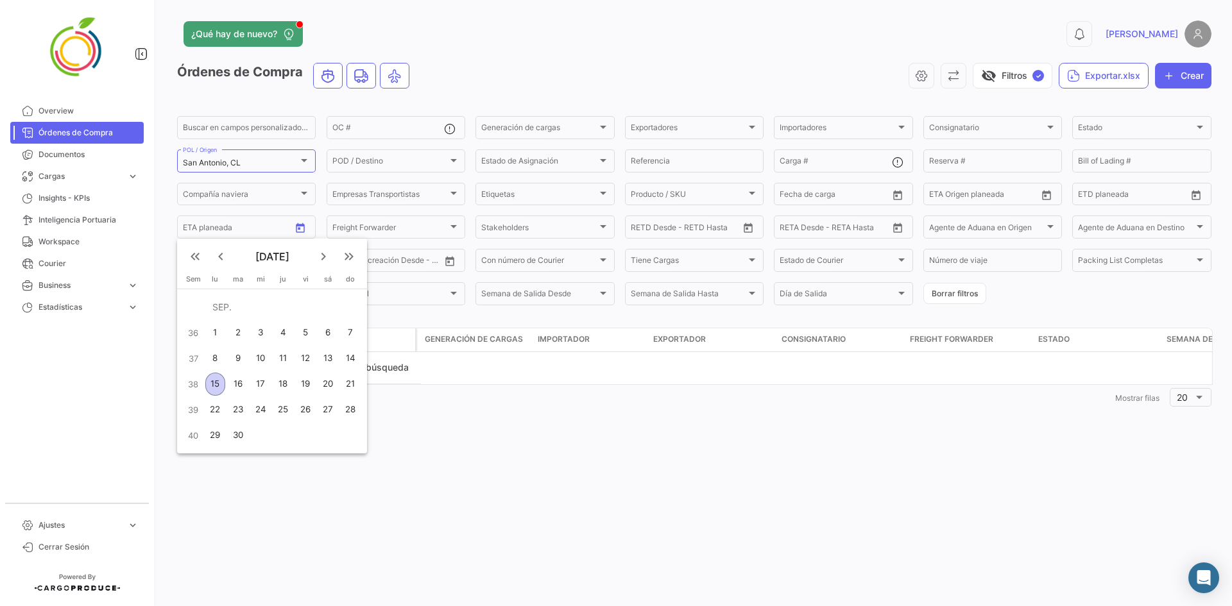
click at [191, 385] on td "38" at bounding box center [193, 385] width 22 height 26
click at [481, 503] on div at bounding box center [616, 303] width 1232 height 606
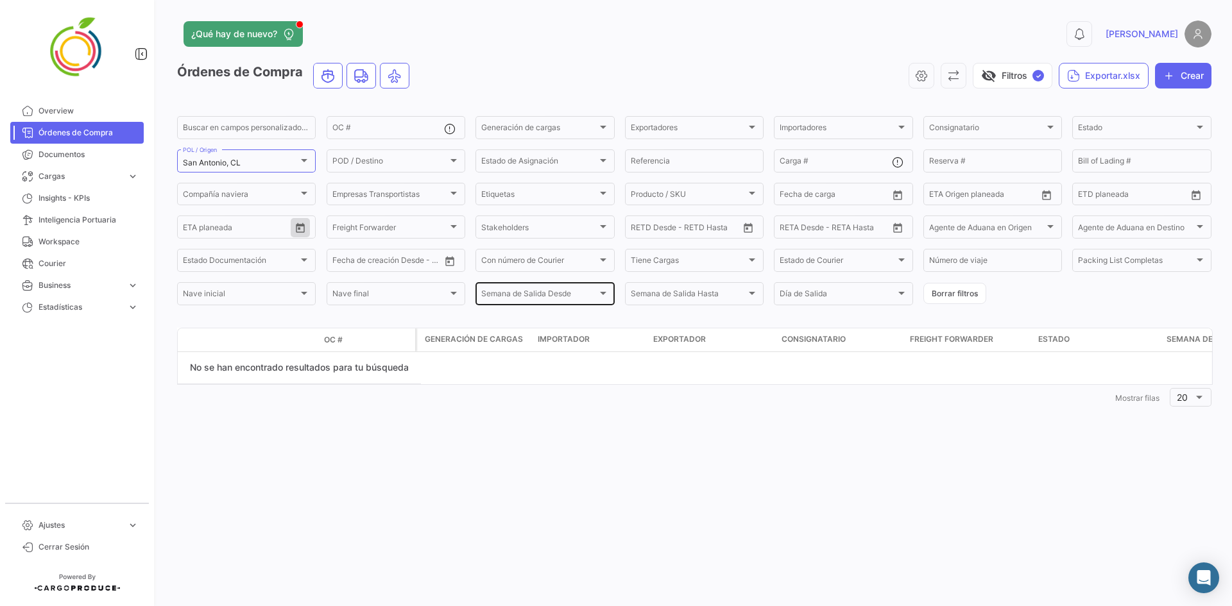
click at [575, 295] on div "Semana de Salida Desde" at bounding box center [538, 295] width 115 height 9
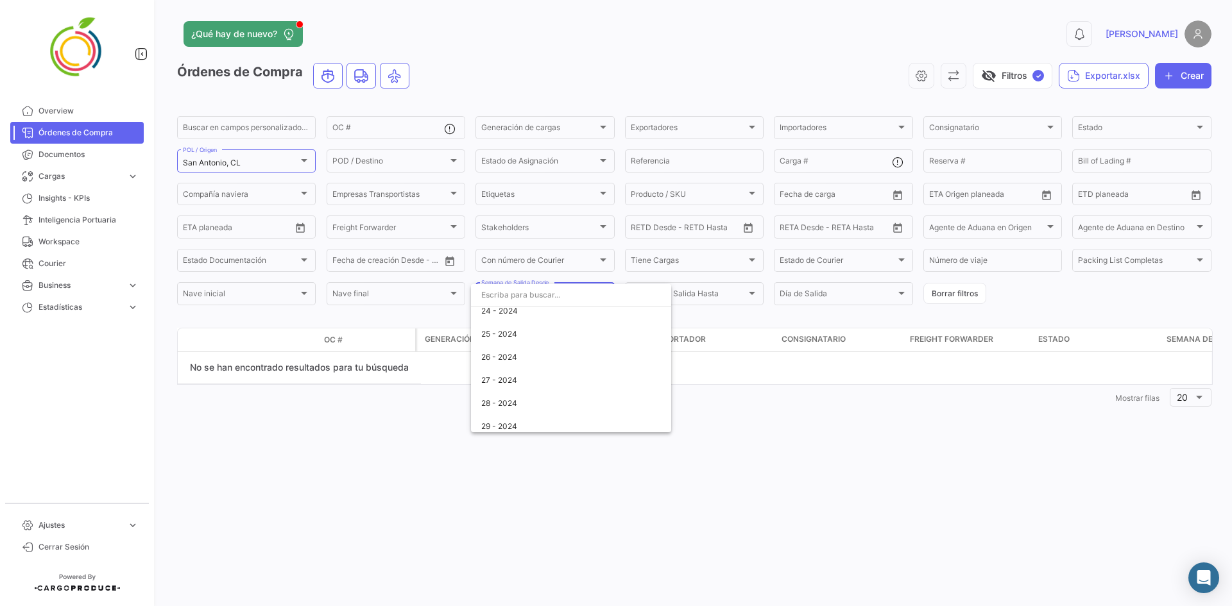
click at [756, 458] on div at bounding box center [616, 303] width 1232 height 606
drag, startPoint x: 41, startPoint y: 107, endPoint x: 74, endPoint y: 198, distance: 97.6
click at [42, 107] on span "Overview" at bounding box center [88, 111] width 100 height 12
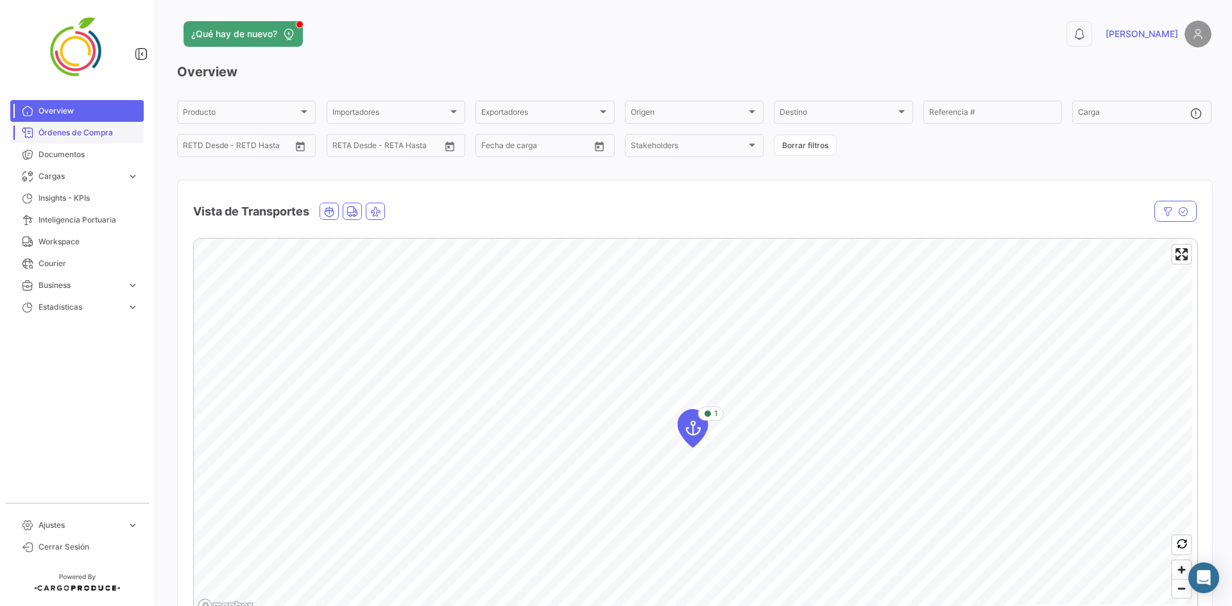
click at [89, 135] on span "Órdenes de Compra" at bounding box center [88, 133] width 100 height 12
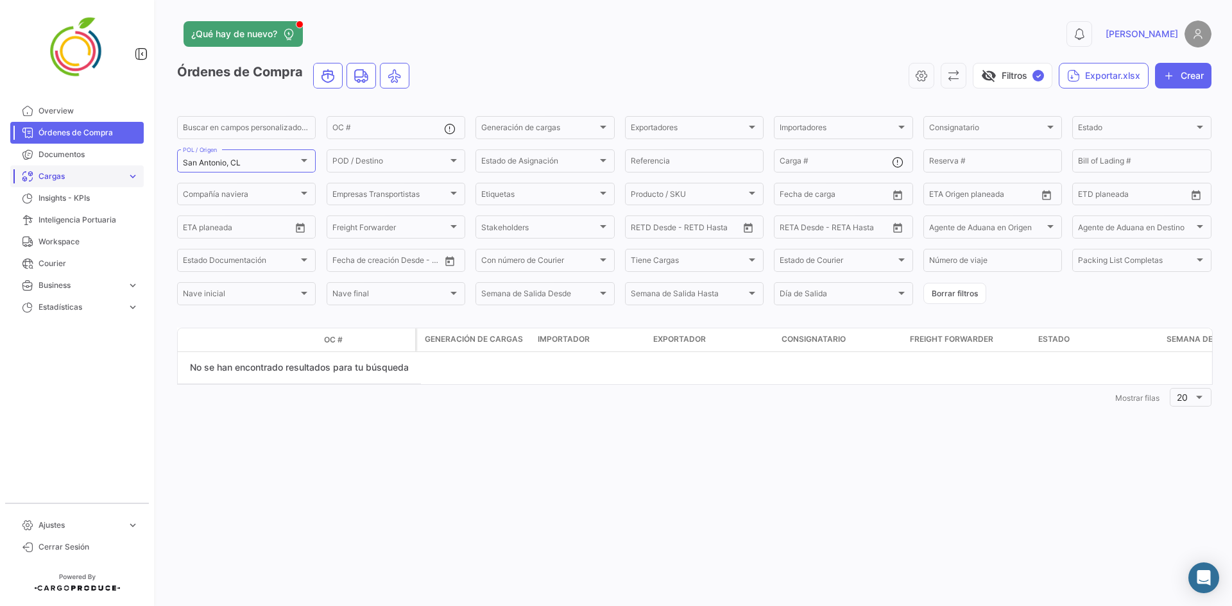
click at [84, 181] on span "Cargas" at bounding box center [79, 177] width 83 height 12
click at [83, 114] on span "Overview" at bounding box center [88, 111] width 100 height 12
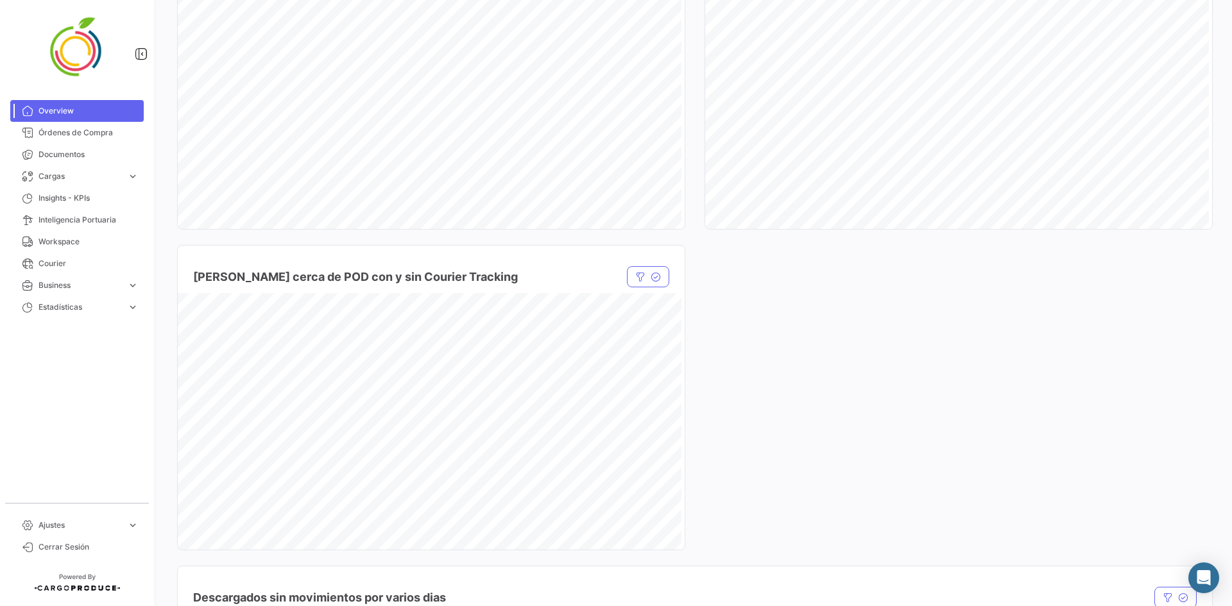
scroll to position [1091, 0]
